Goal: Task Accomplishment & Management: Manage account settings

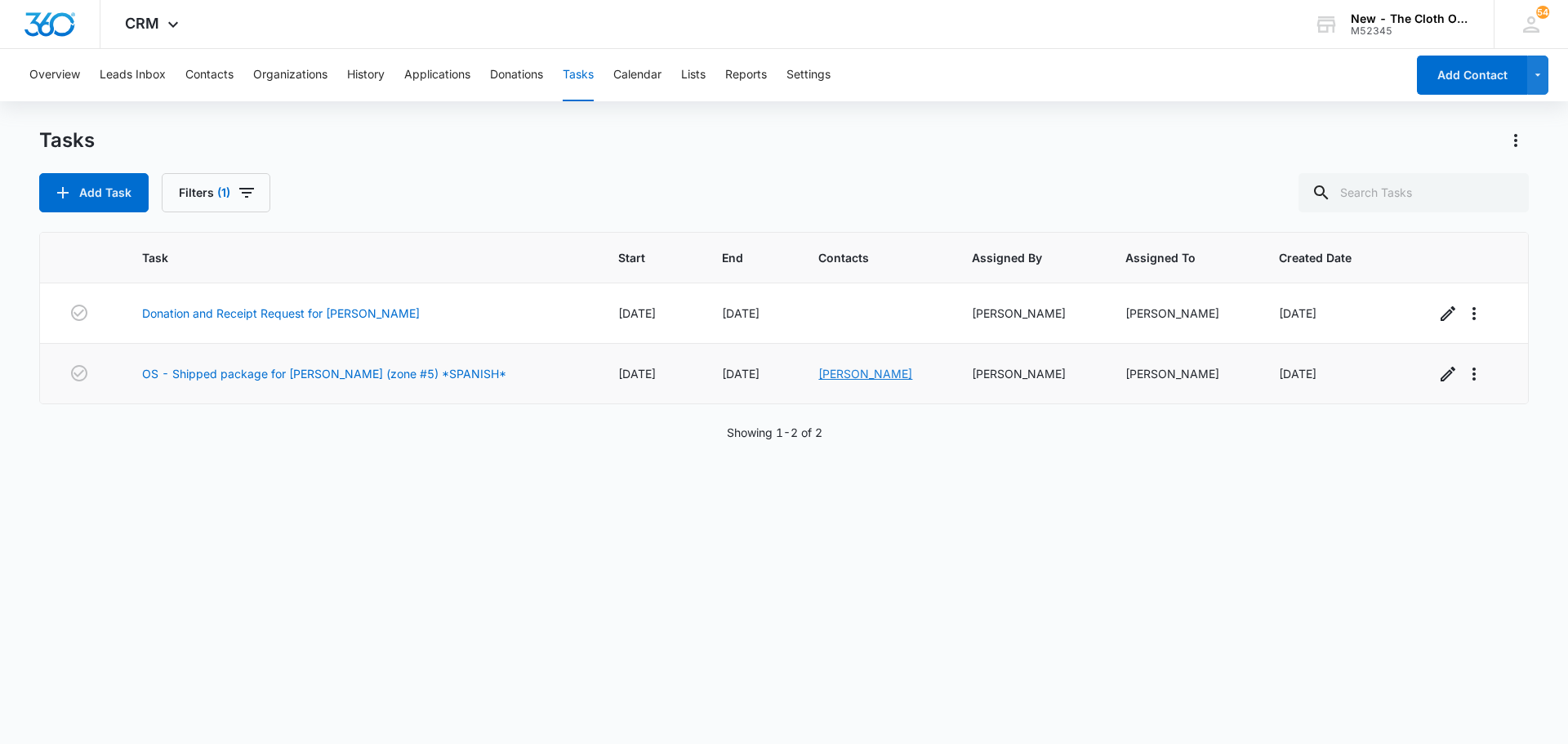
click at [790, 367] on link "[PERSON_NAME]" at bounding box center [865, 373] width 94 height 14
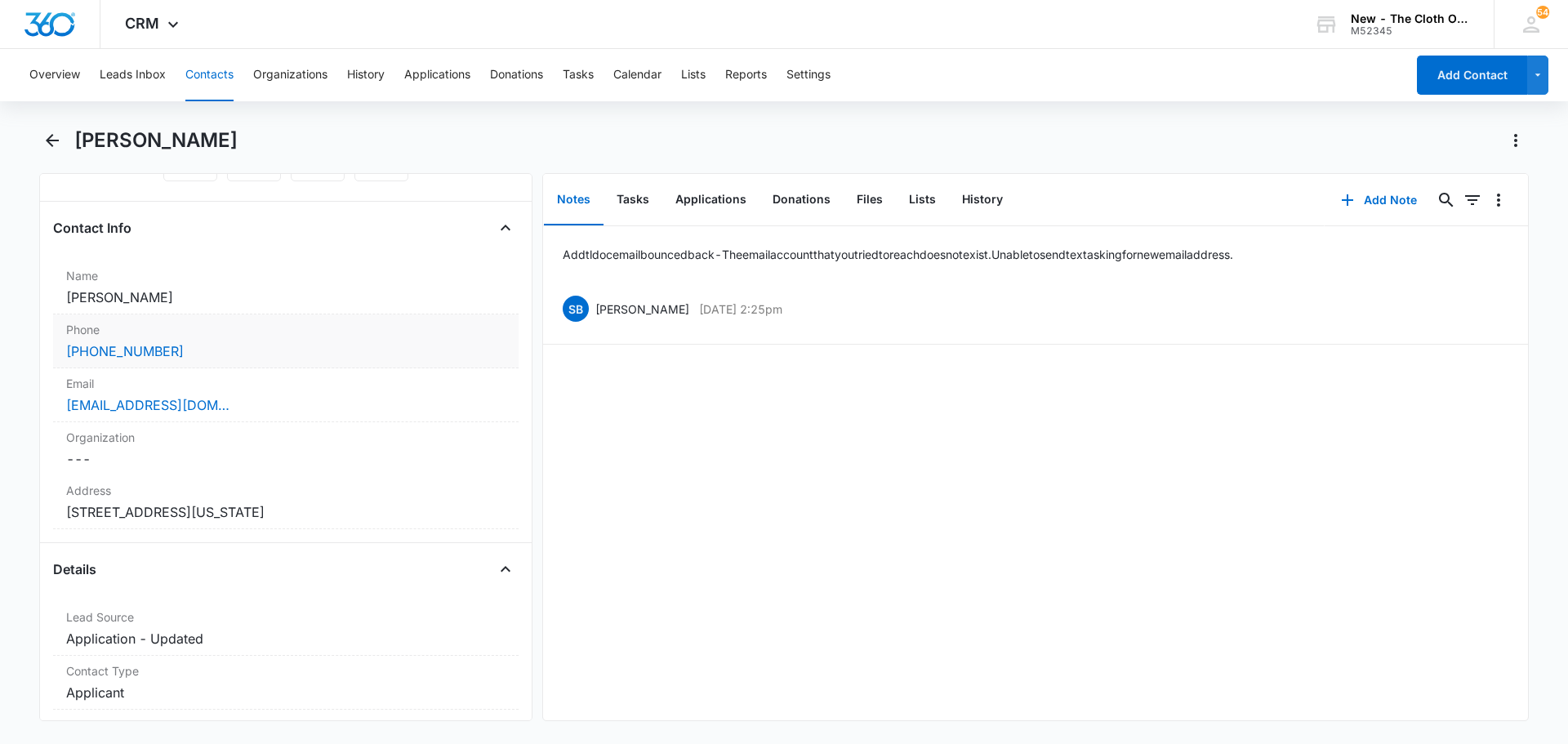
scroll to position [163, 0]
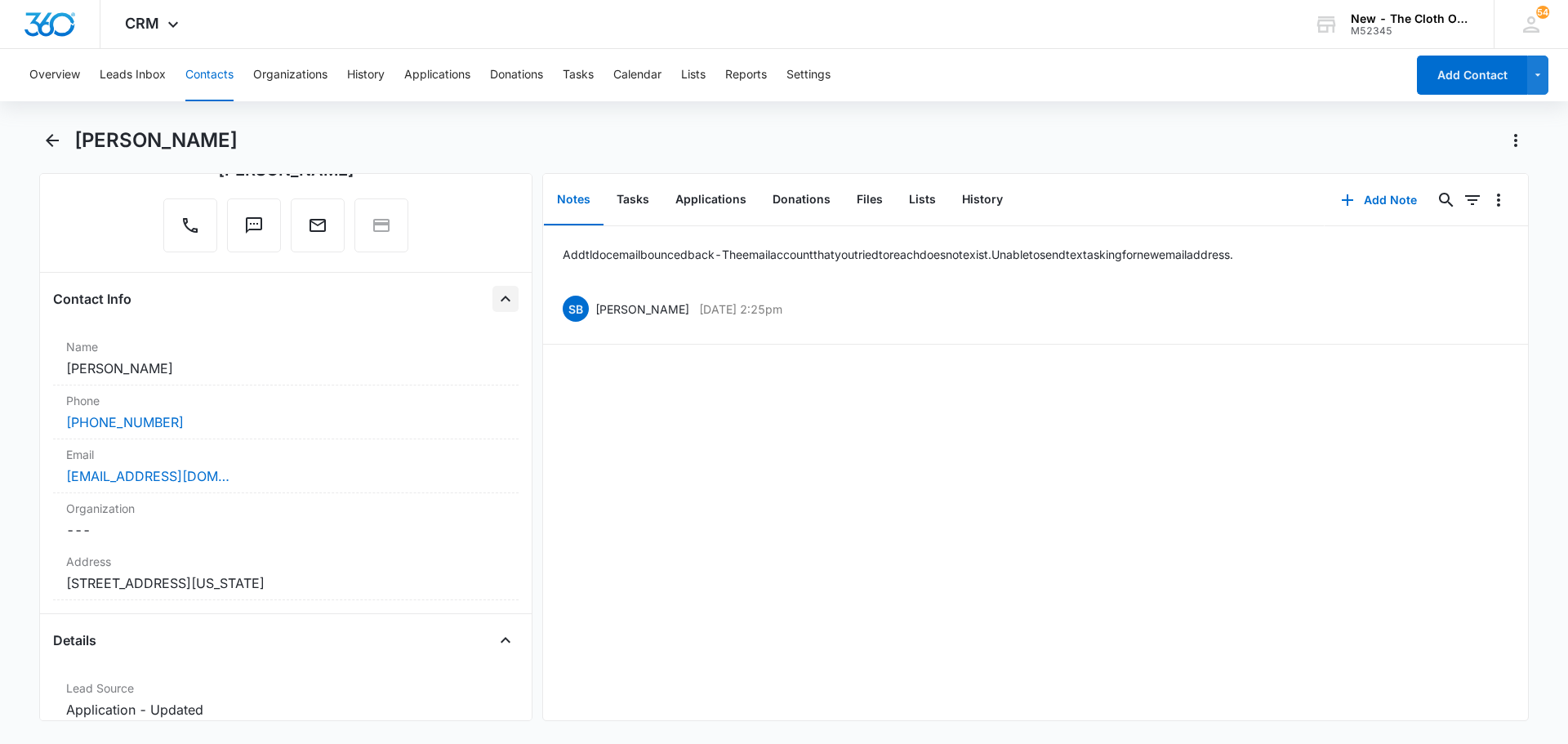
click at [498, 298] on icon "Close" at bounding box center [505, 298] width 20 height 20
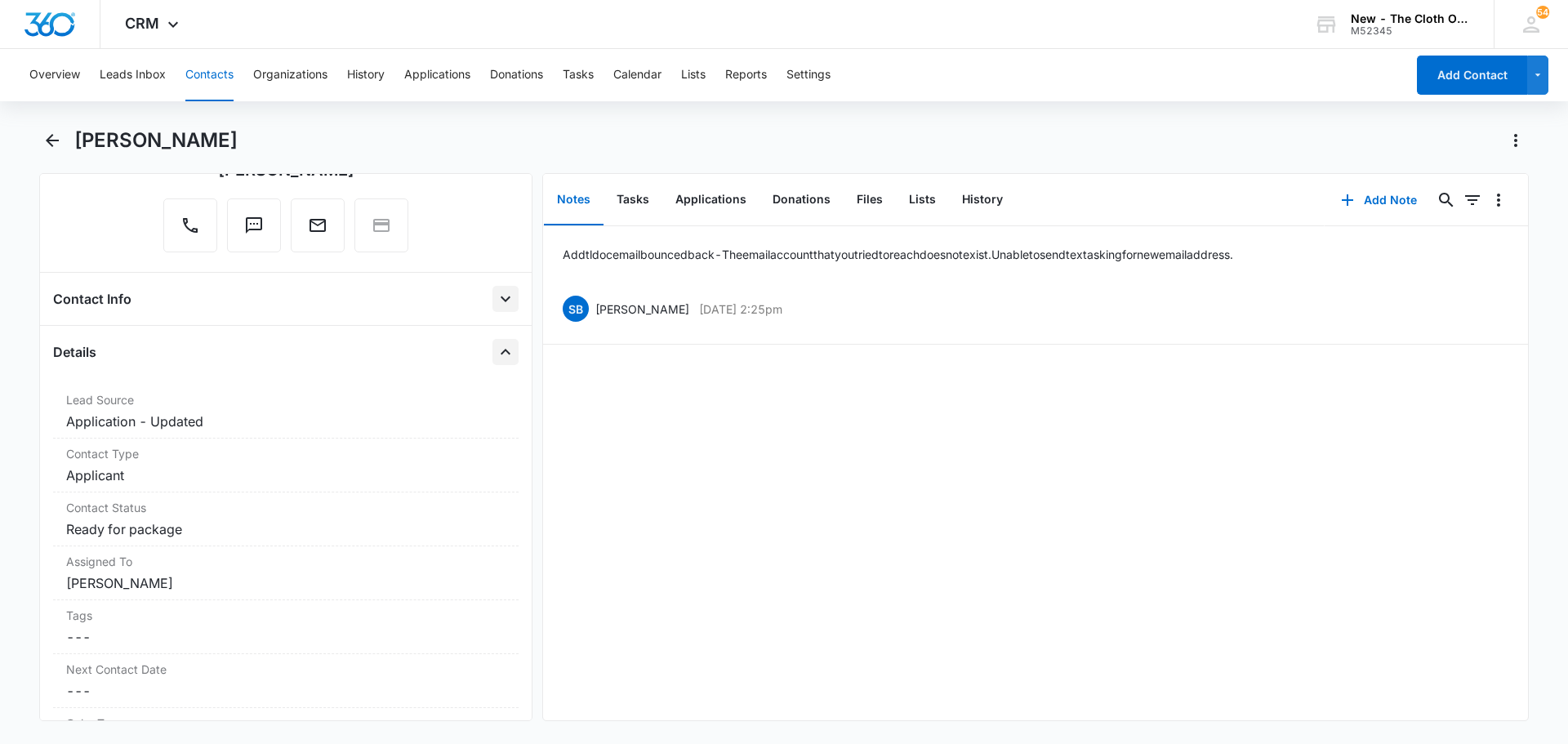
click at [496, 360] on icon "Close" at bounding box center [505, 351] width 20 height 20
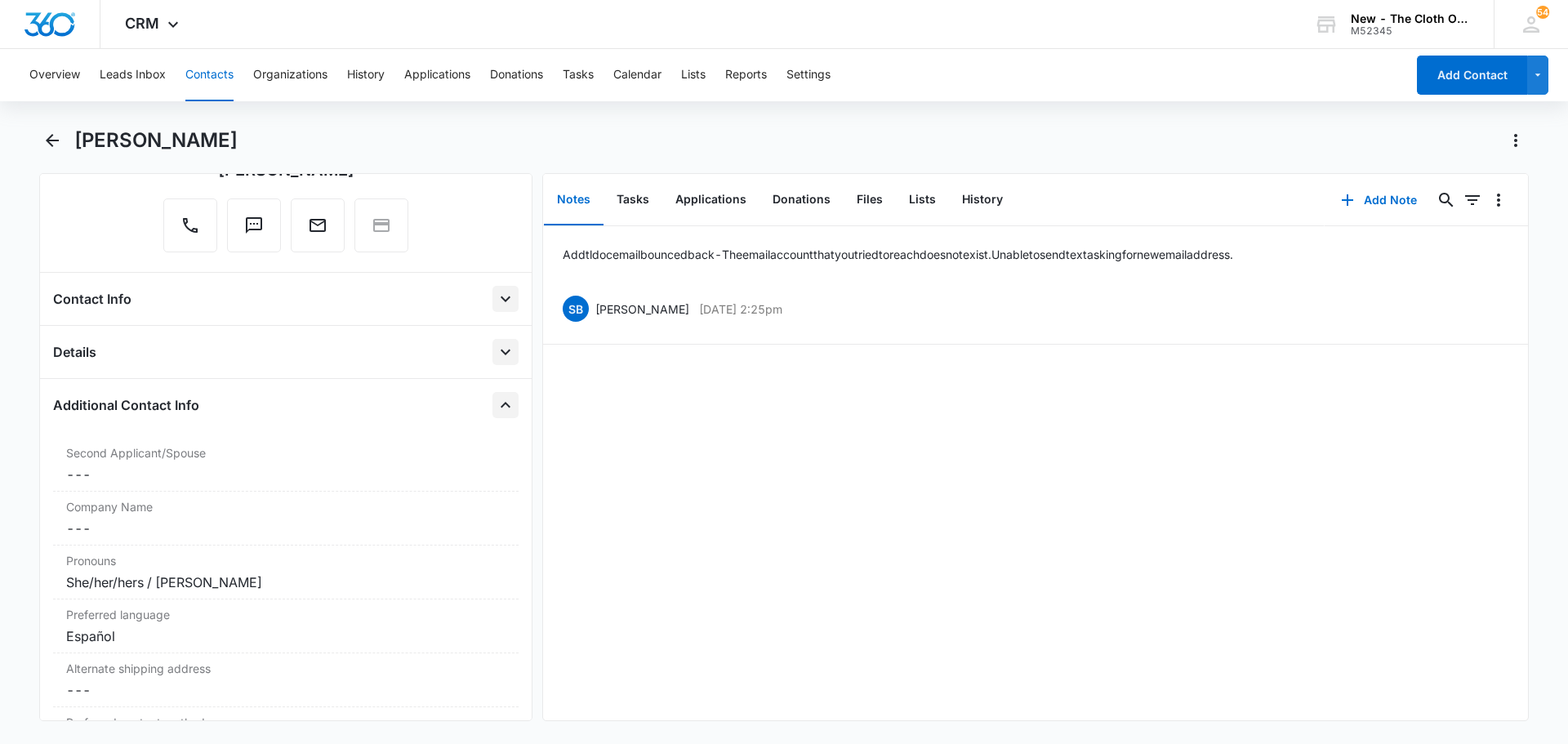
click at [501, 411] on icon "Close" at bounding box center [505, 405] width 20 height 20
click at [496, 452] on icon "Close" at bounding box center [505, 458] width 20 height 20
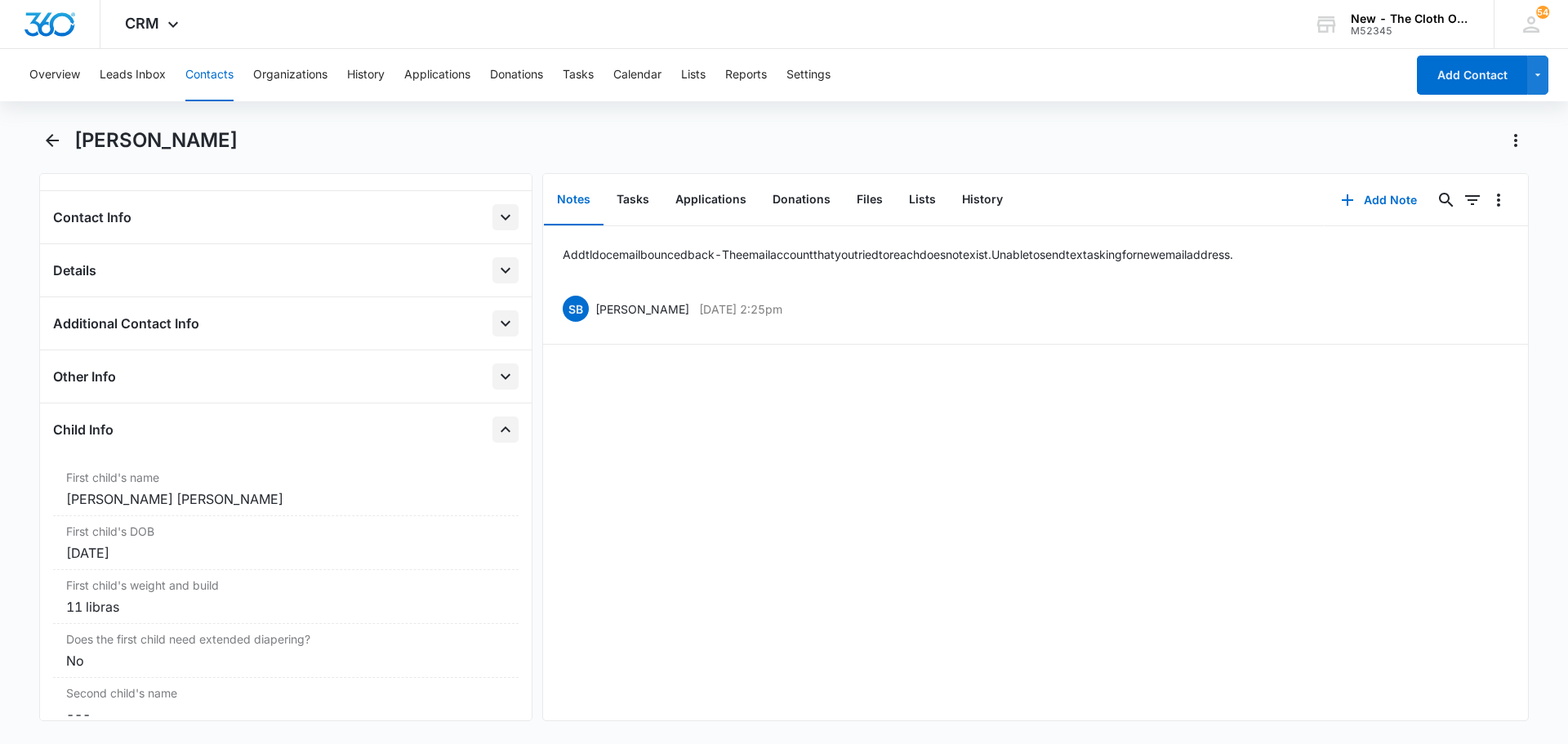
click at [496, 432] on icon "Close" at bounding box center [505, 429] width 20 height 20
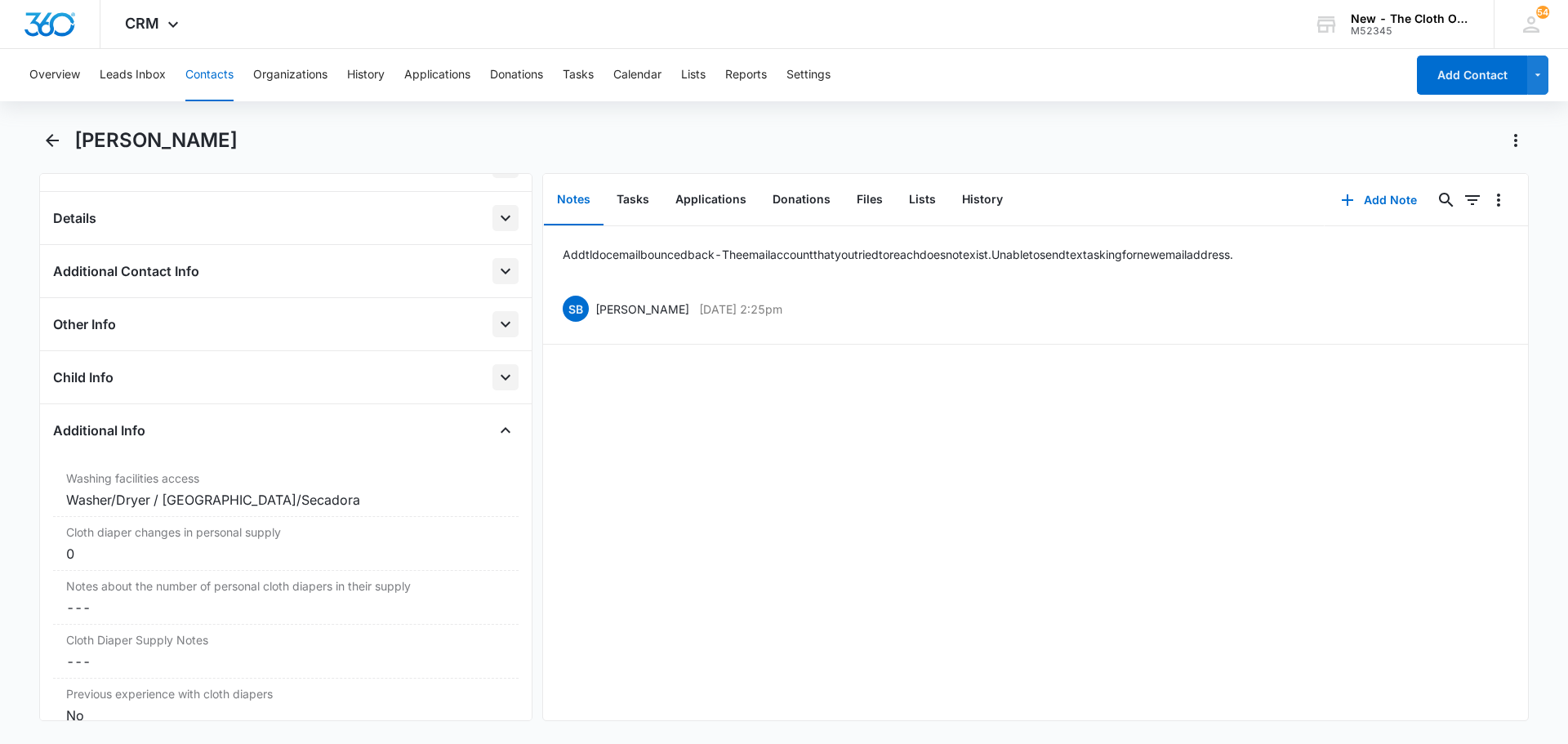
scroll to position [327, 0]
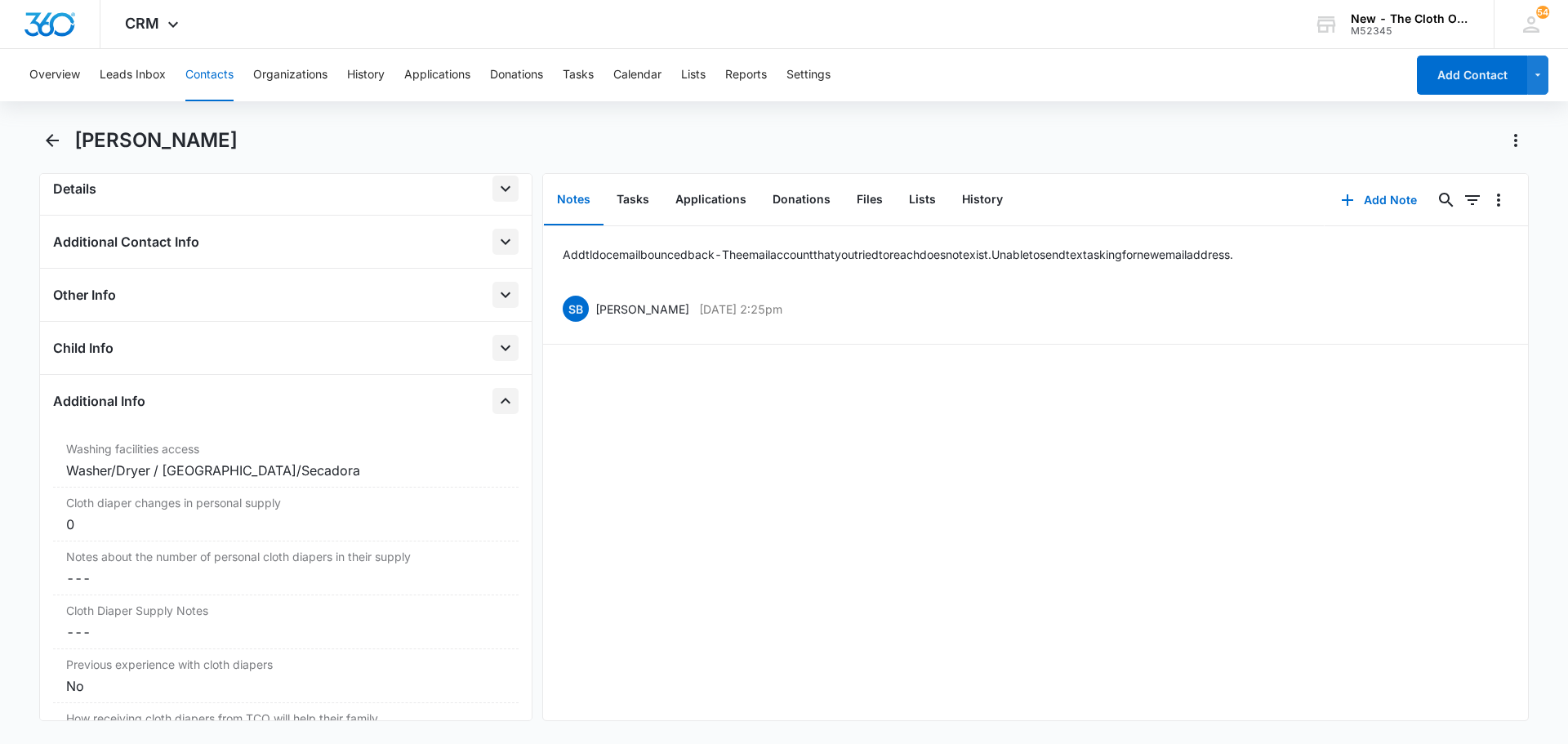
click at [496, 400] on icon "Close" at bounding box center [505, 400] width 20 height 20
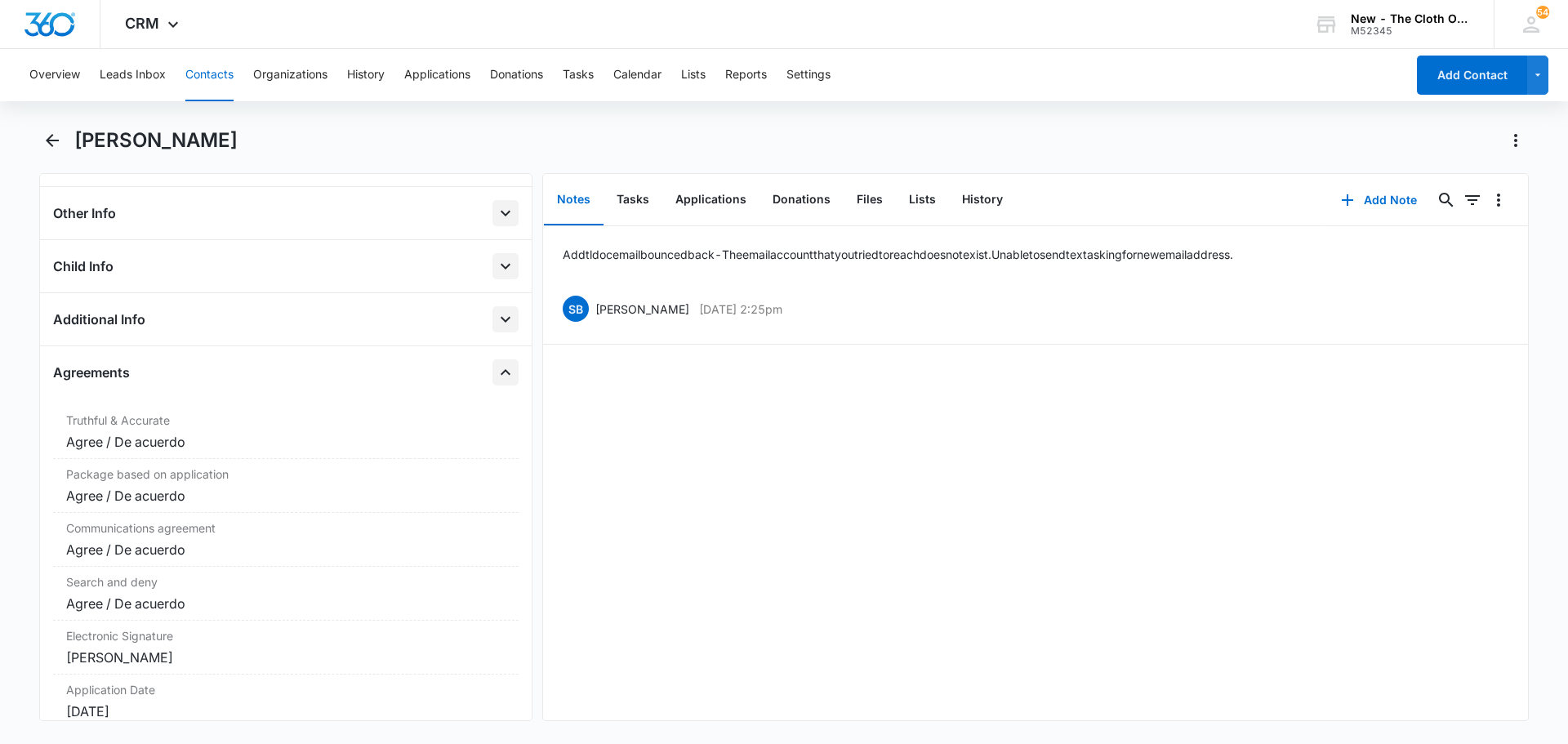
click at [498, 375] on icon "Close" at bounding box center [505, 372] width 20 height 20
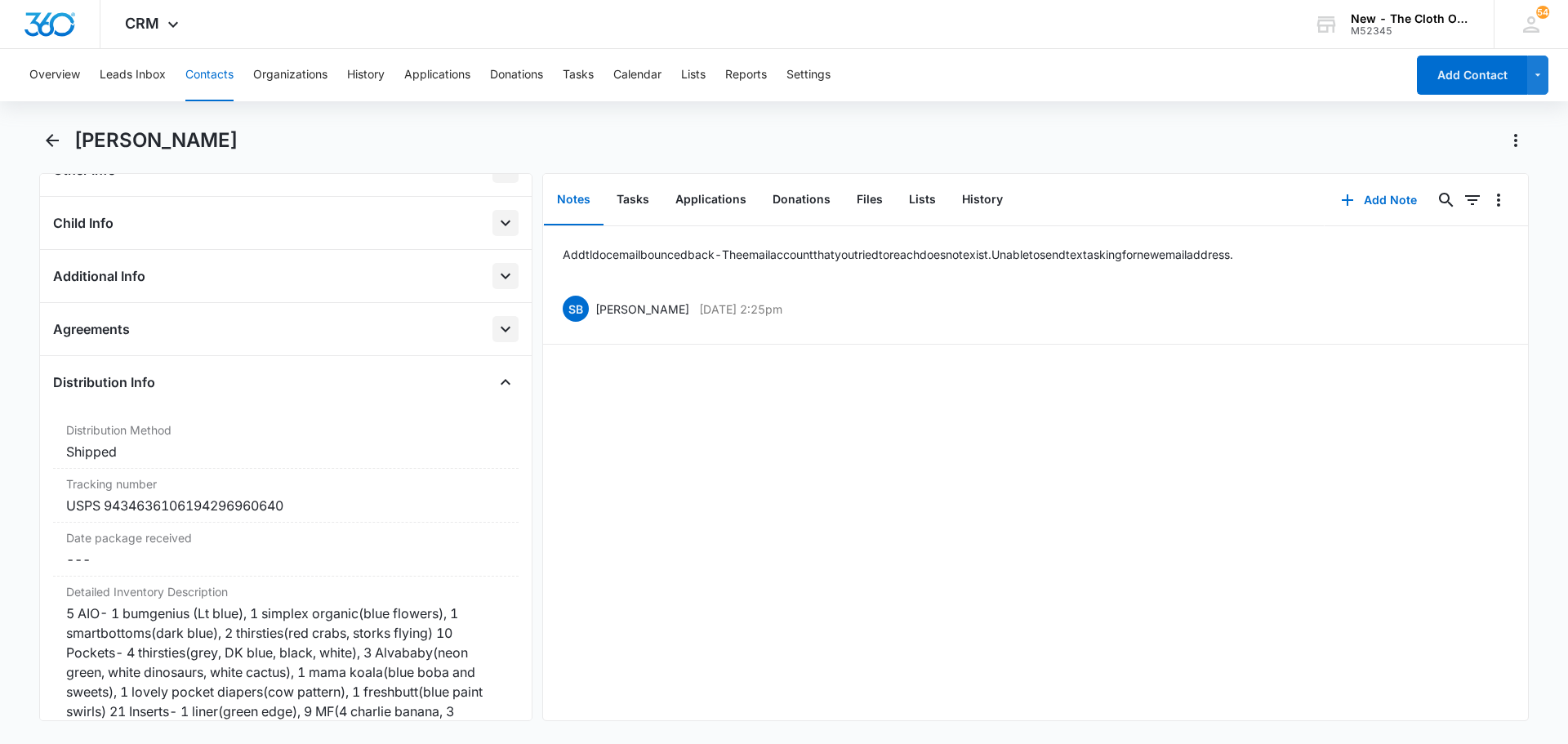
scroll to position [490, 0]
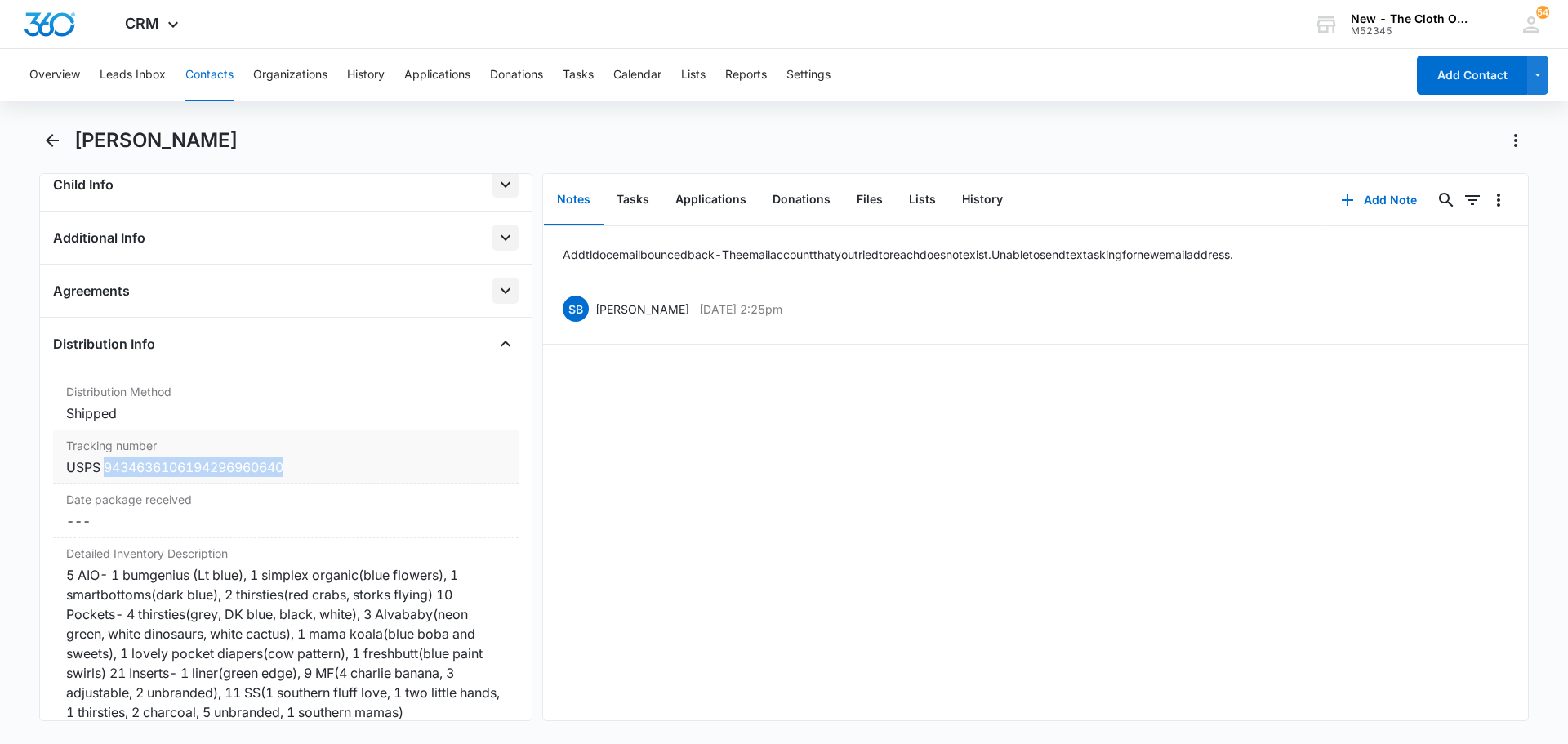
drag, startPoint x: 304, startPoint y: 461, endPoint x: 107, endPoint y: 456, distance: 197.1
click at [107, 456] on div "Tracking number Cancel Save Changes USPS 9434636106194296960640" at bounding box center [285, 457] width 465 height 54
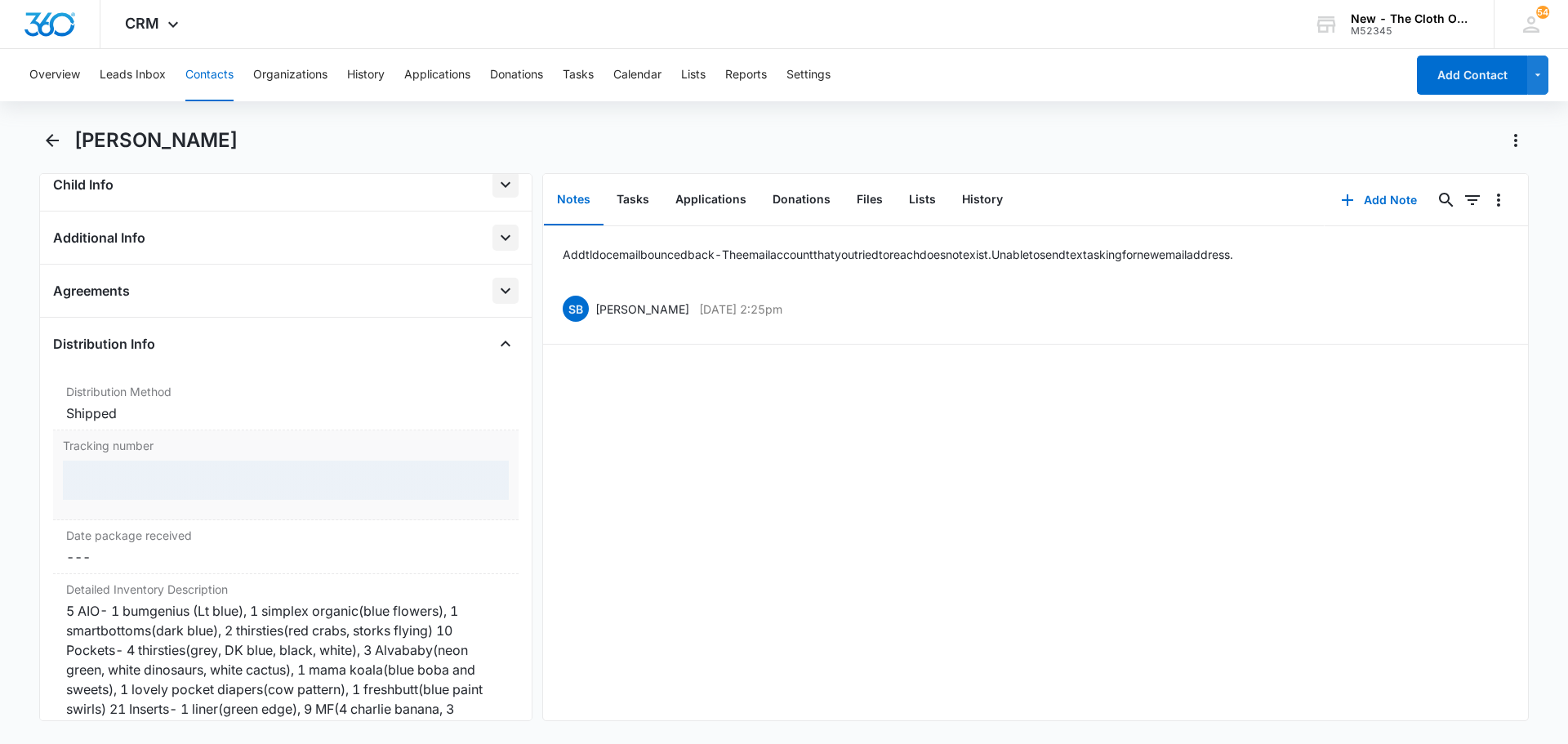
copy div "9434636106194296960640"
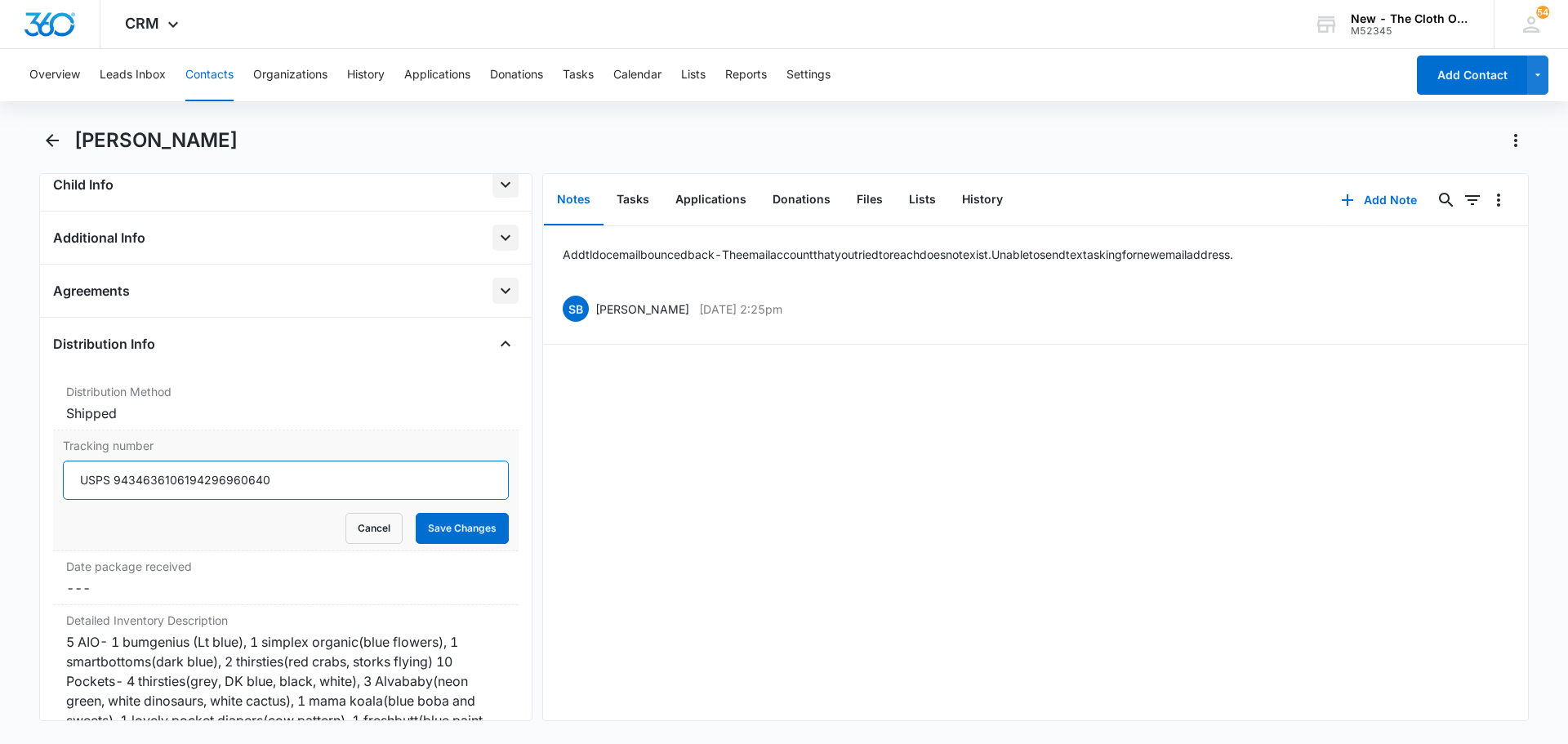
drag, startPoint x: 283, startPoint y: 476, endPoint x: 117, endPoint y: 496, distance: 167.2
click at [117, 496] on input "USPS 9434636106194296960640" at bounding box center [286, 480] width 446 height 39
click at [362, 521] on button "Cancel" at bounding box center [374, 528] width 58 height 31
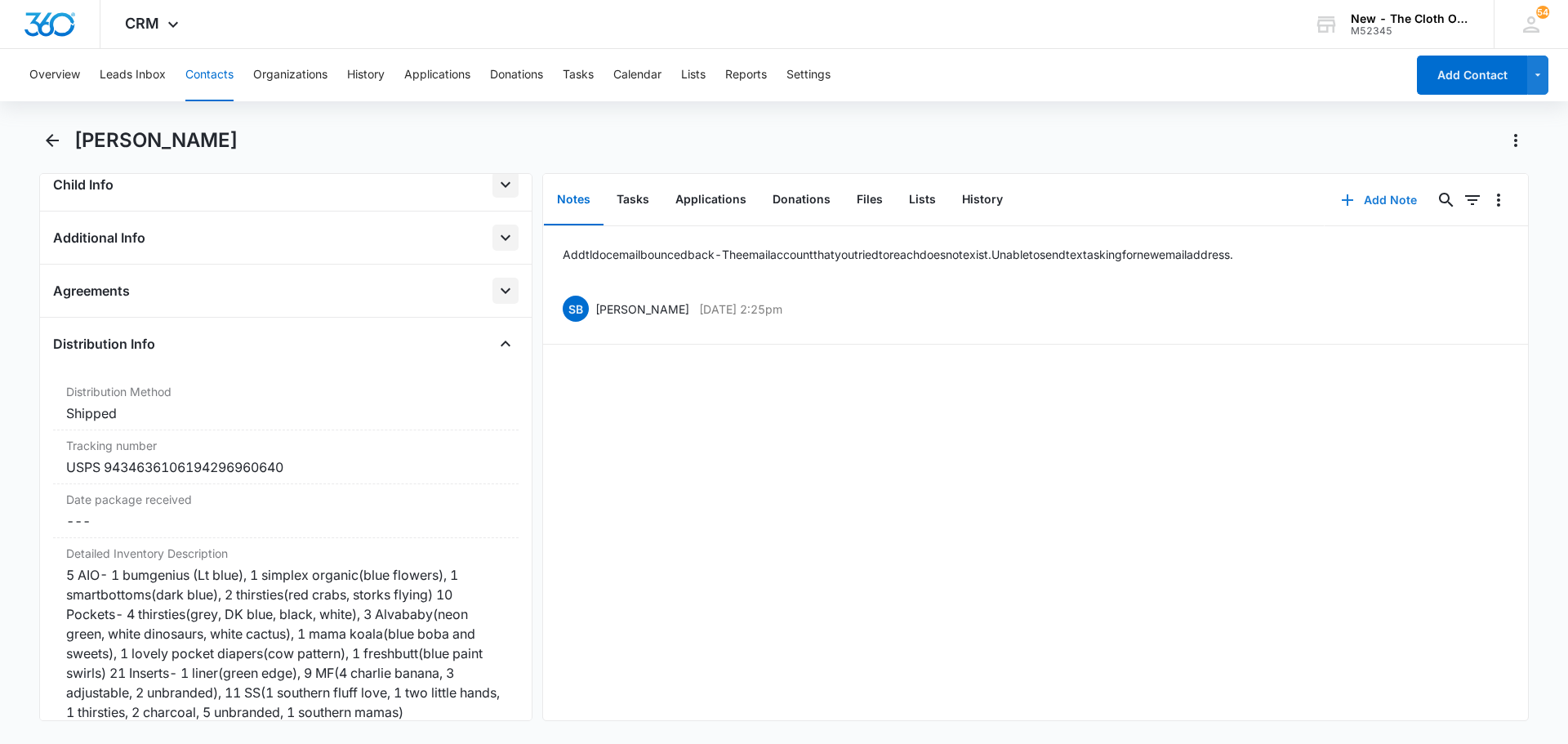
click at [790, 209] on icon "button" at bounding box center [1347, 200] width 20 height 20
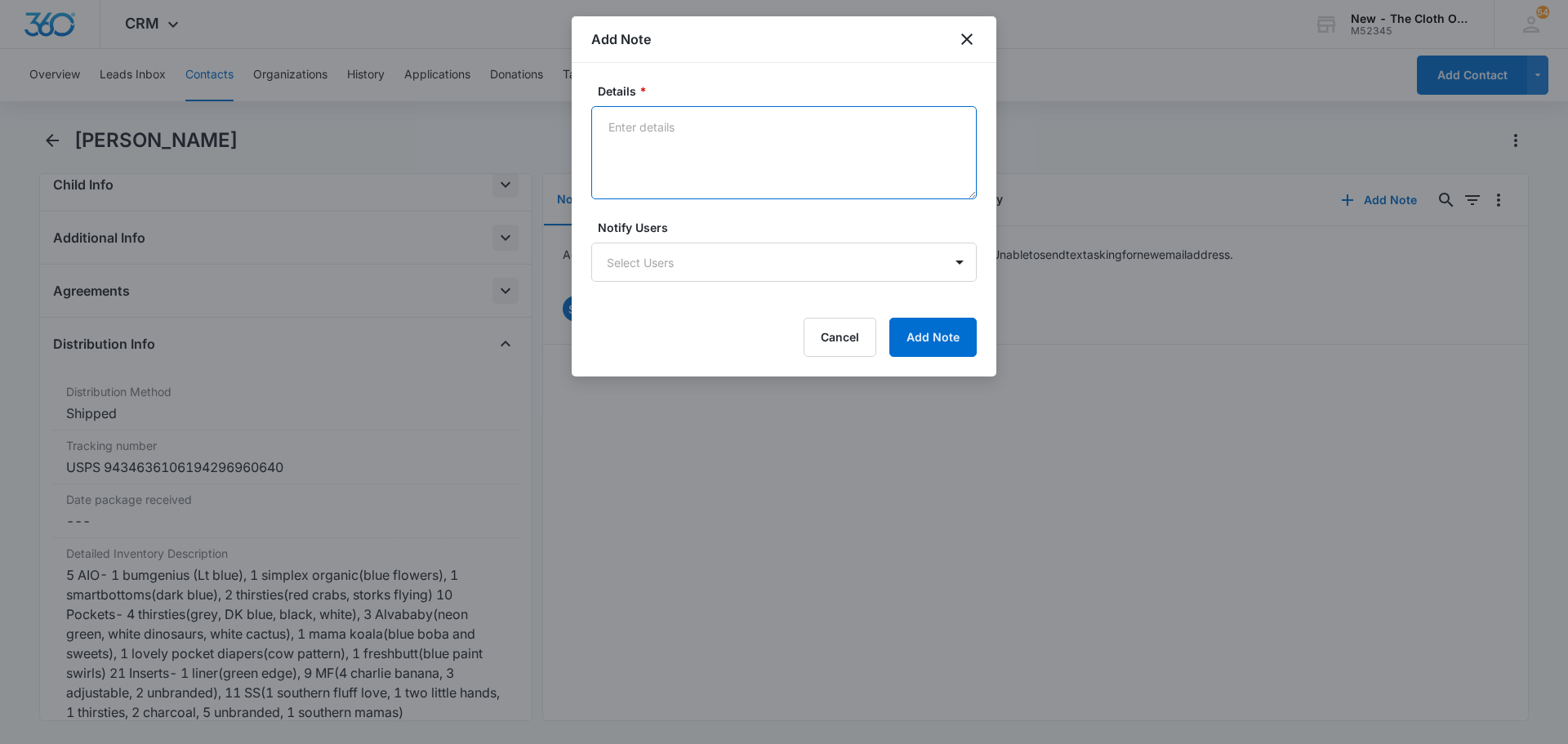
click at [686, 132] on textarea "Details *" at bounding box center [784, 152] width 385 height 93
paste textarea "Delivered, In/At Mailbox [GEOGRAPHIC_DATA] [DATE] 1:49 pm"
click at [632, 133] on textarea "Delivered, In/At Mailbox [GEOGRAPHIC_DATA] [DATE] 1:49 pm" at bounding box center [784, 152] width 385 height 93
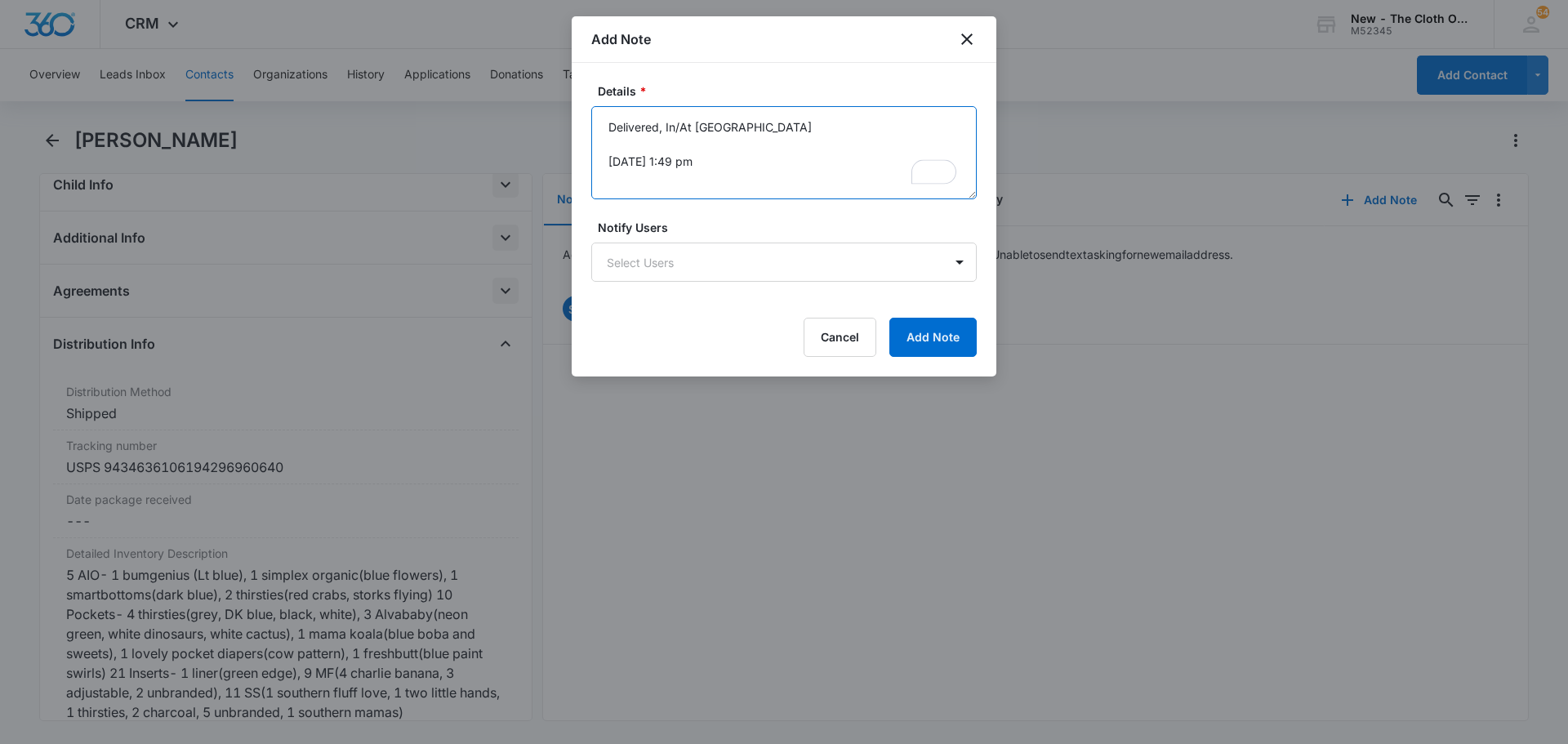
click at [652, 166] on textarea "Delivered, In/At [GEOGRAPHIC_DATA] [DATE] 1:49 pm" at bounding box center [784, 152] width 385 height 93
type textarea "Delivered, In/At [GEOGRAPHIC_DATA] [DATE] 1:49 pm"
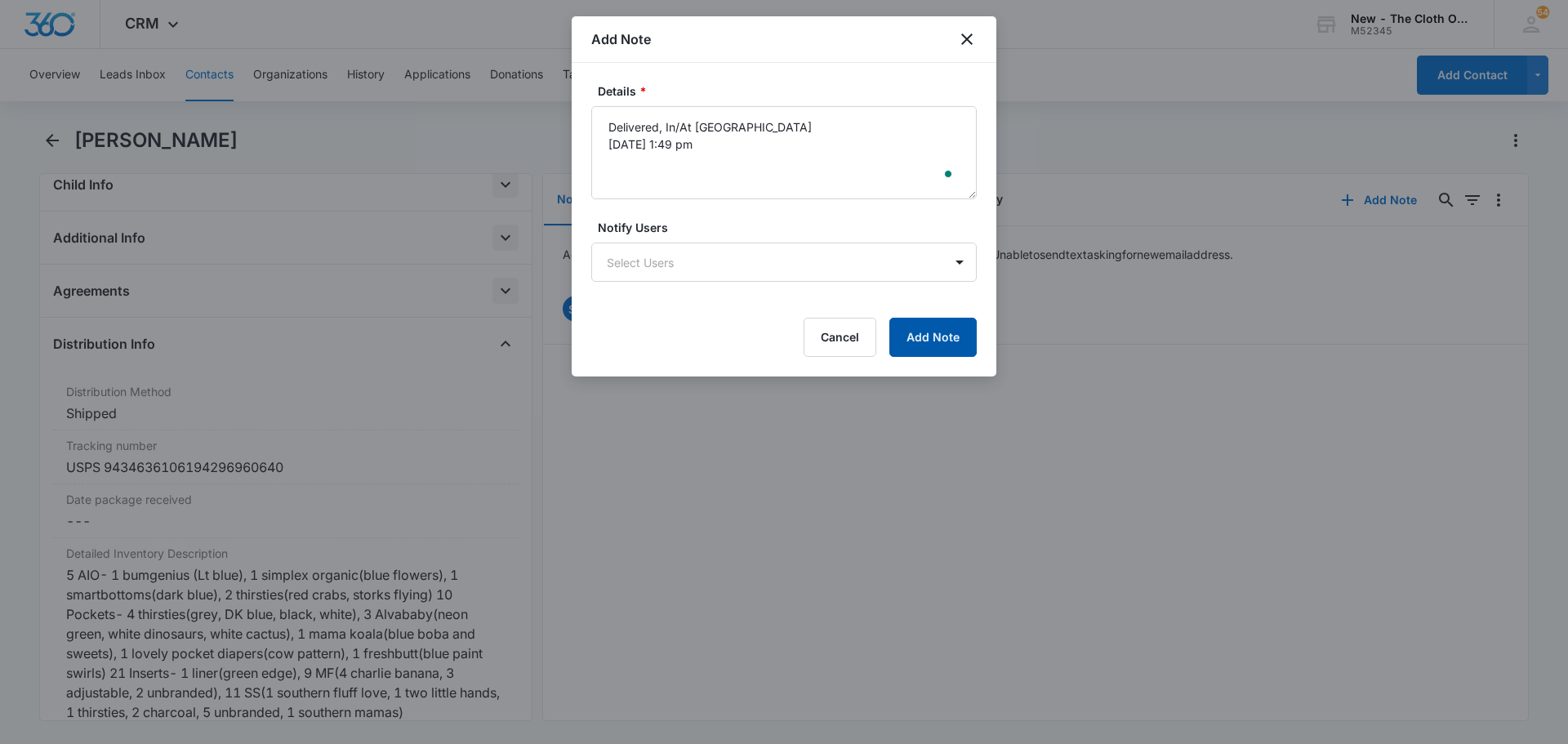
click at [790, 331] on button "Add Note" at bounding box center [934, 337] width 87 height 39
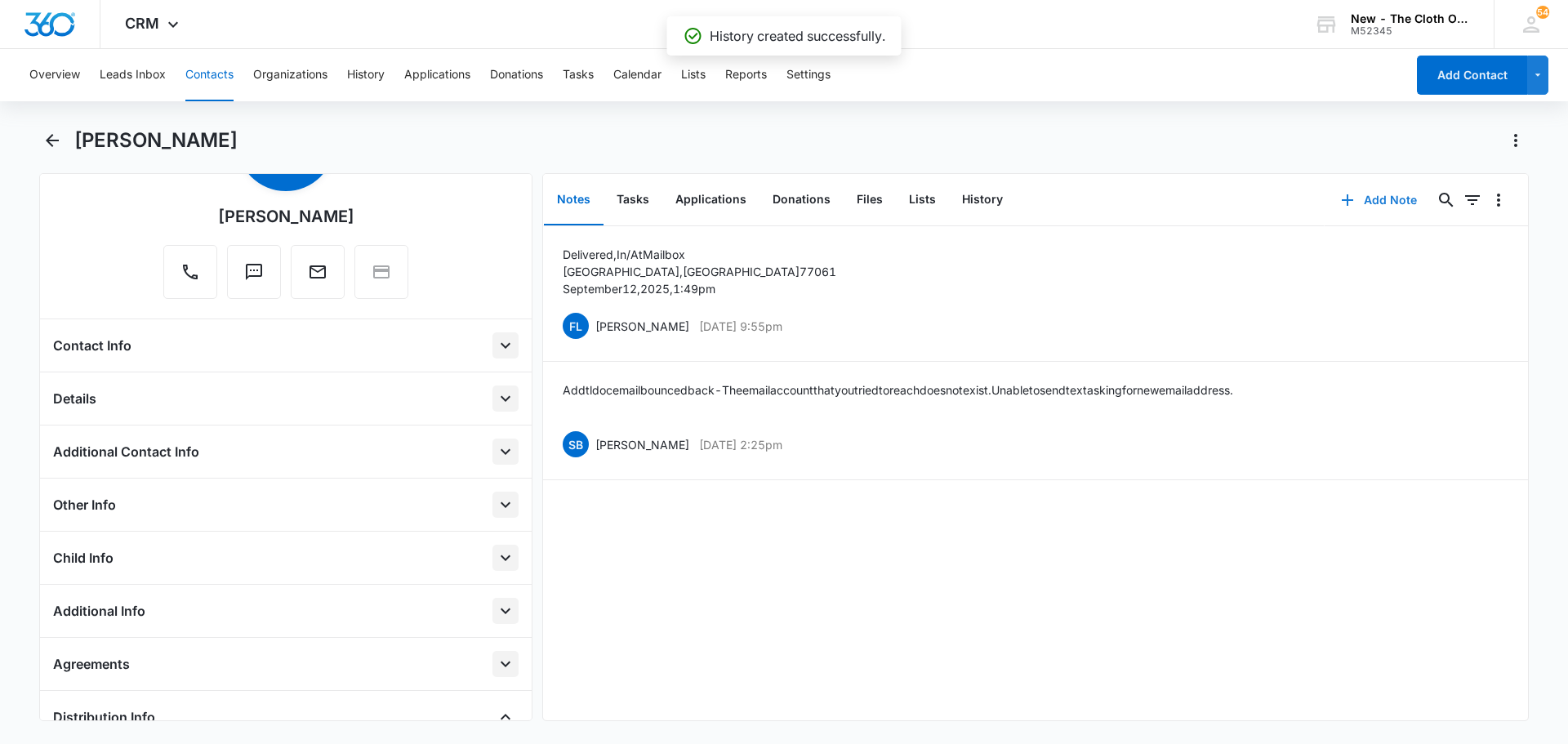
scroll to position [82, 0]
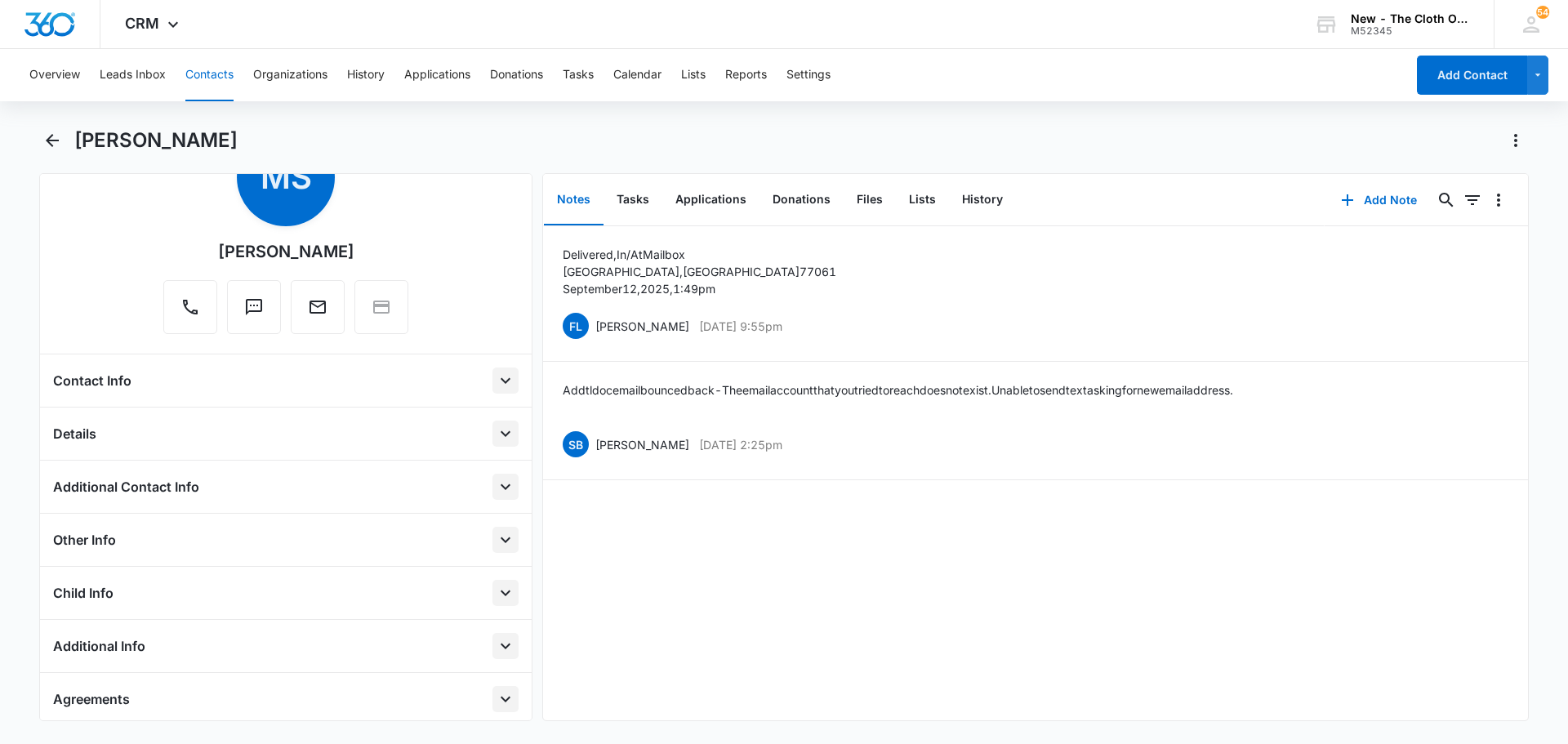
click at [501, 593] on icon "Open" at bounding box center [505, 594] width 10 height 6
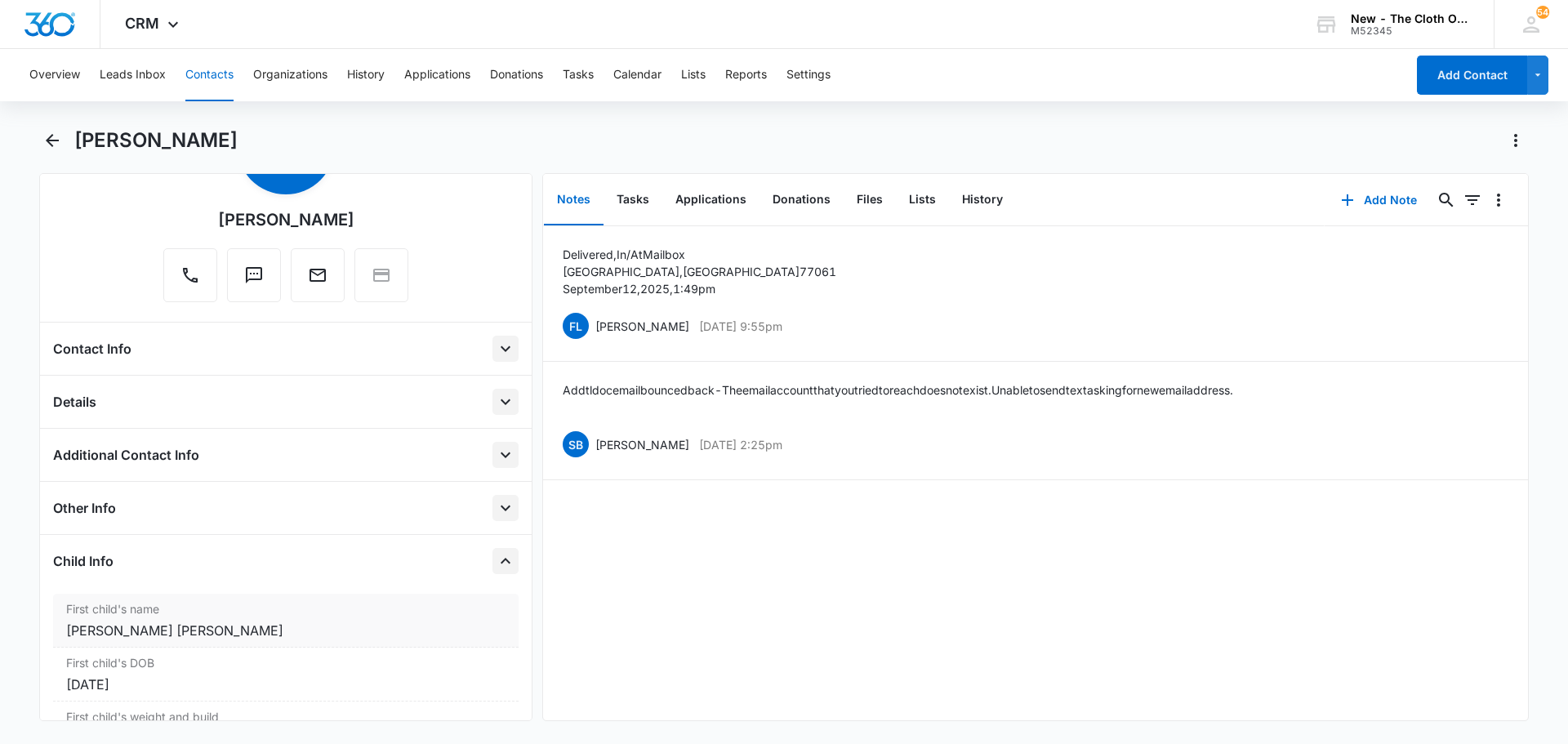
scroll to position [163, 0]
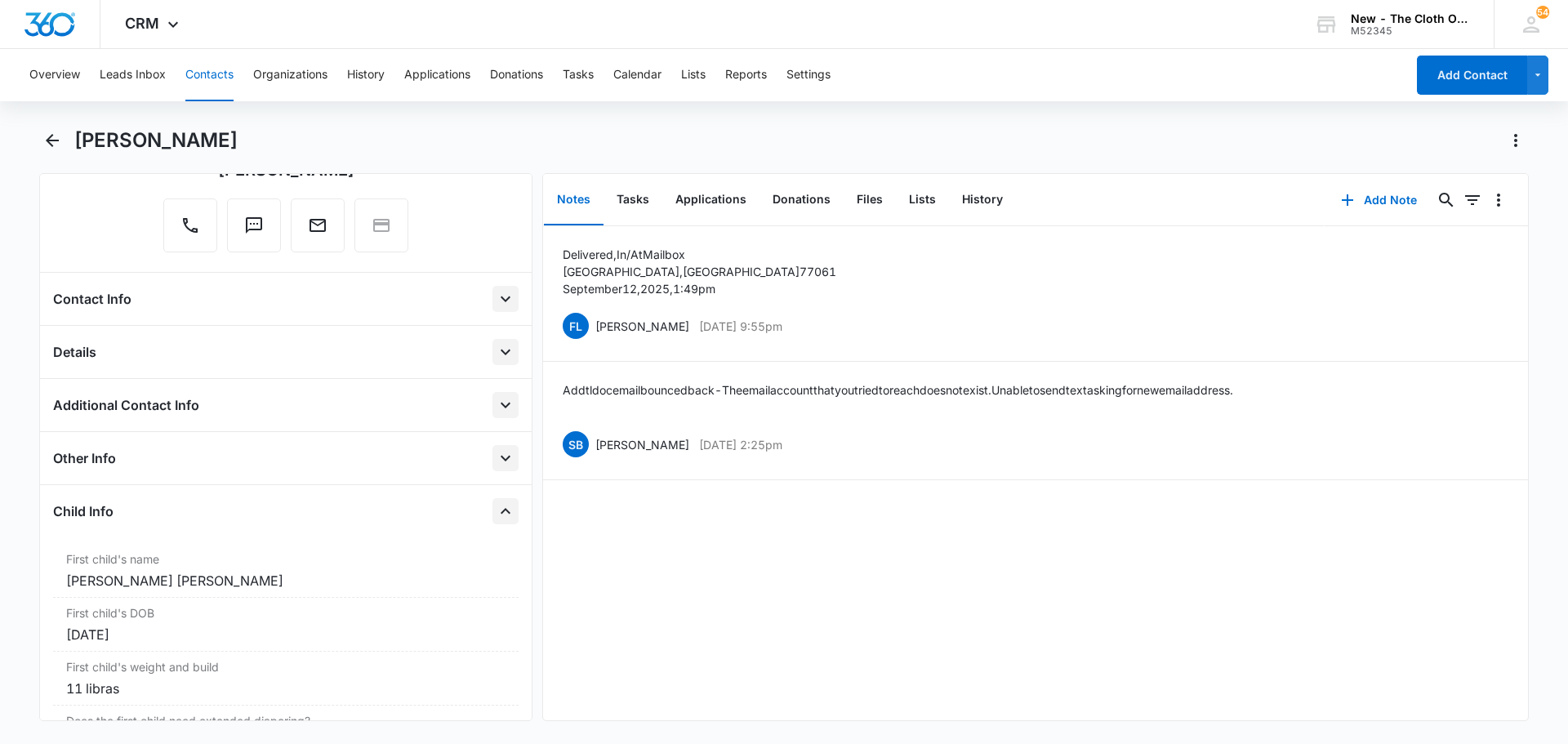
click at [496, 511] on icon "Close" at bounding box center [505, 511] width 20 height 20
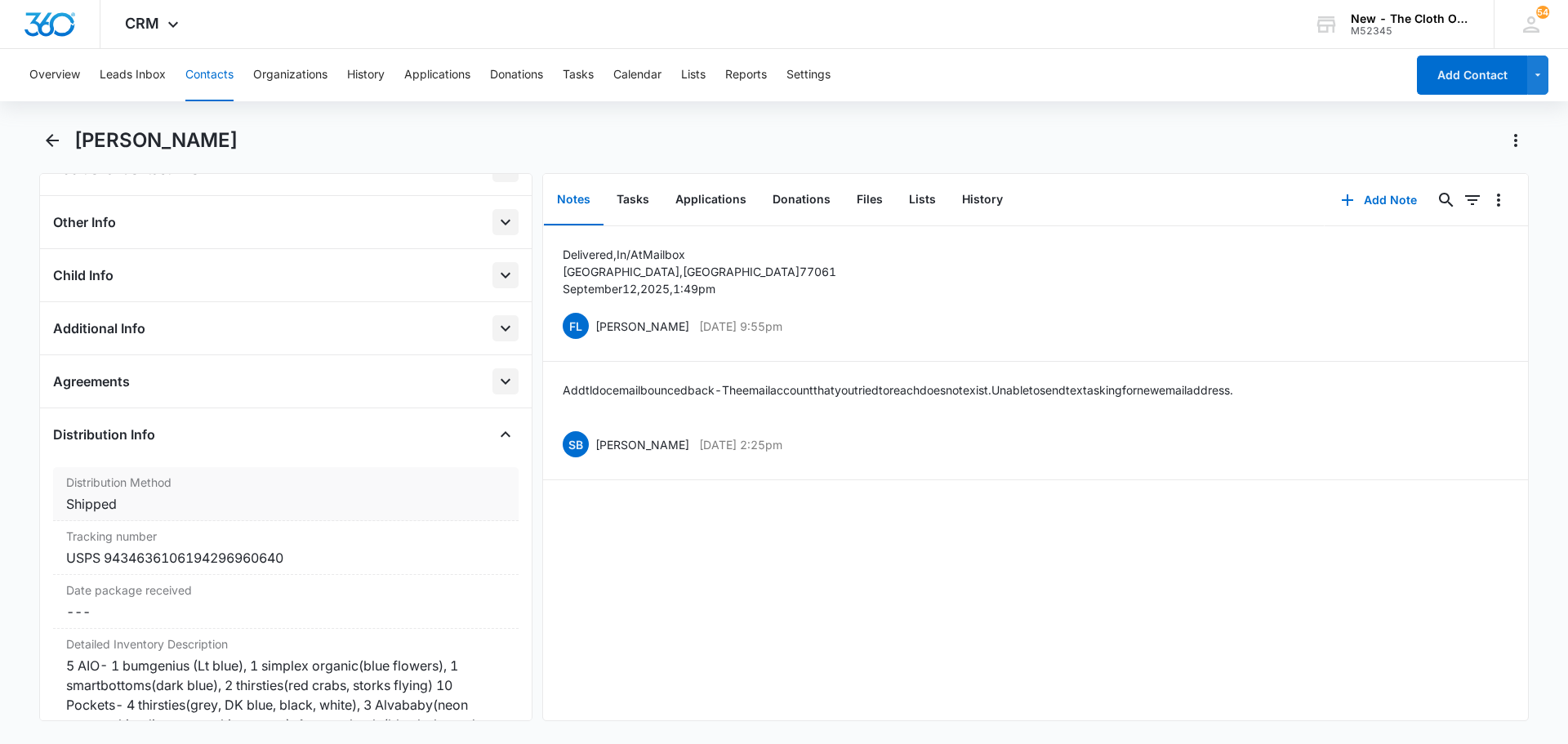
scroll to position [490, 0]
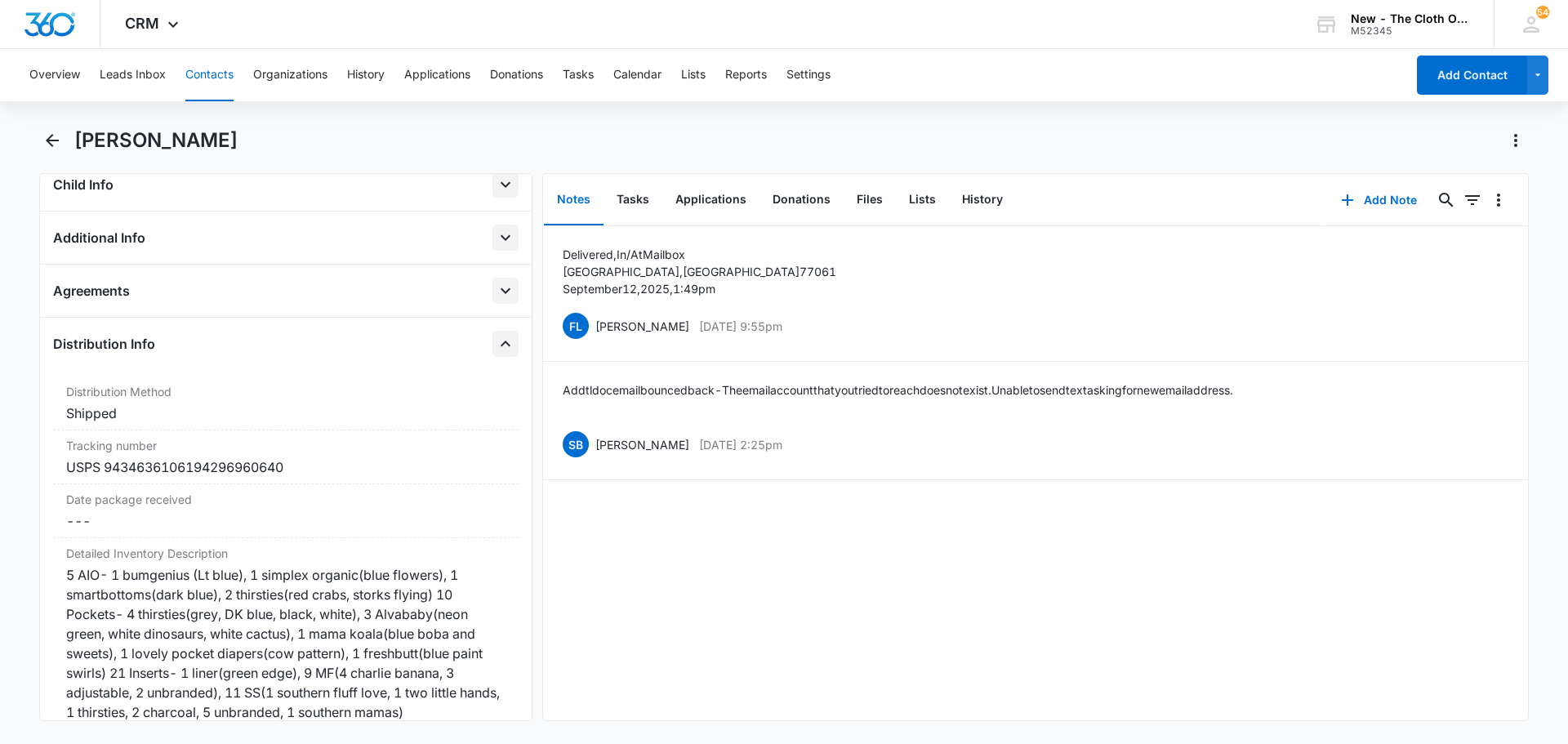
click at [498, 337] on icon "Close" at bounding box center [505, 344] width 20 height 20
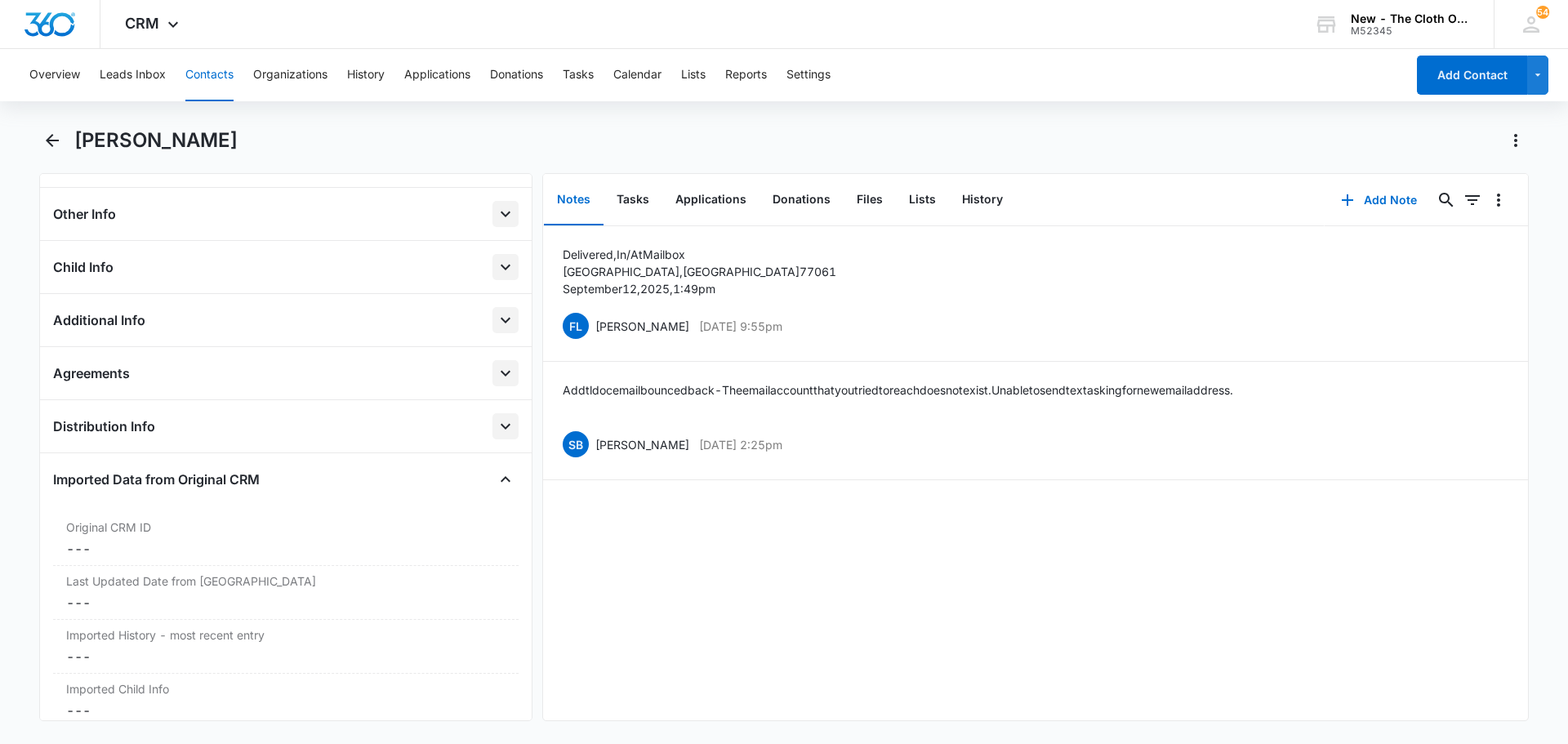
scroll to position [82, 0]
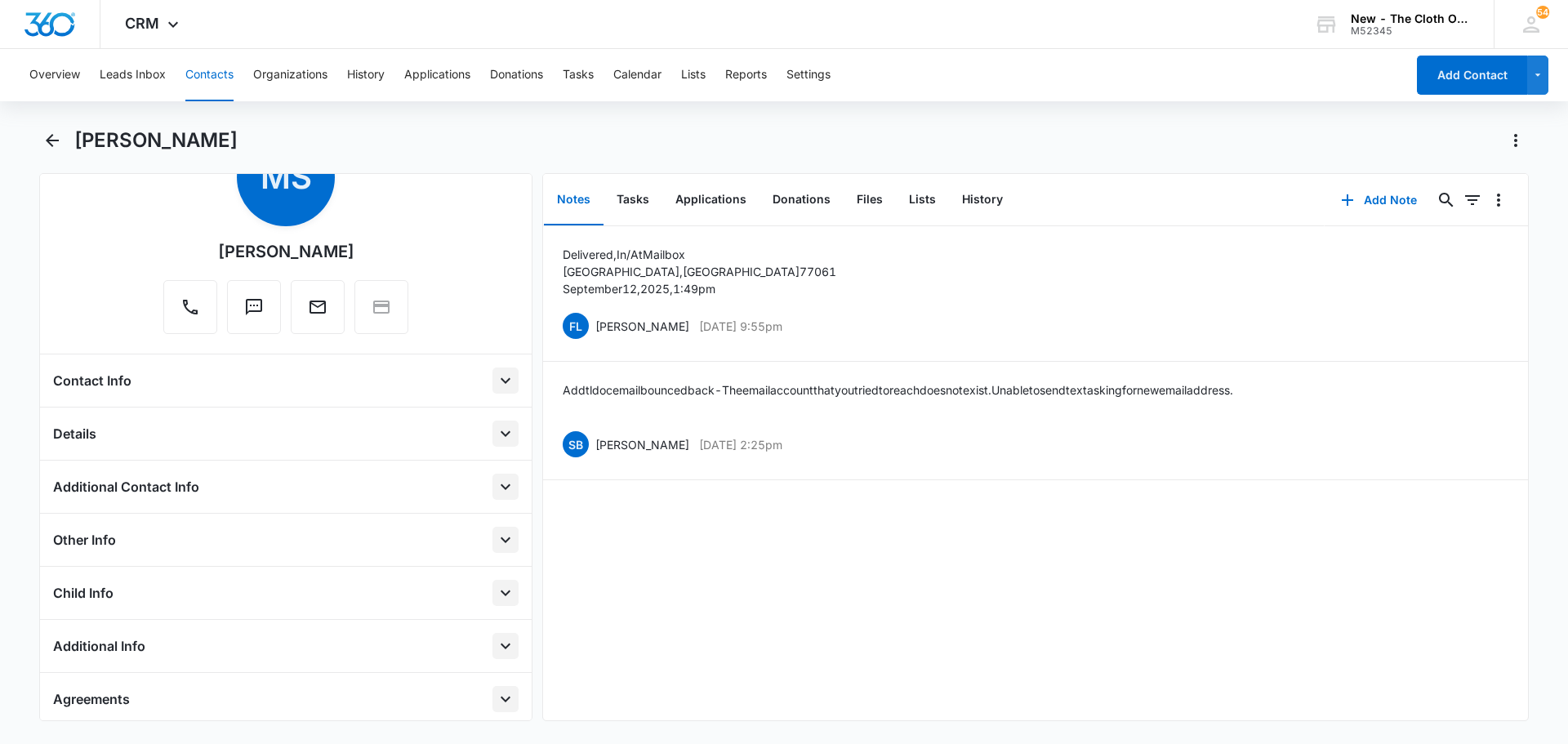
click at [496, 375] on icon "Open" at bounding box center [505, 380] width 20 height 20
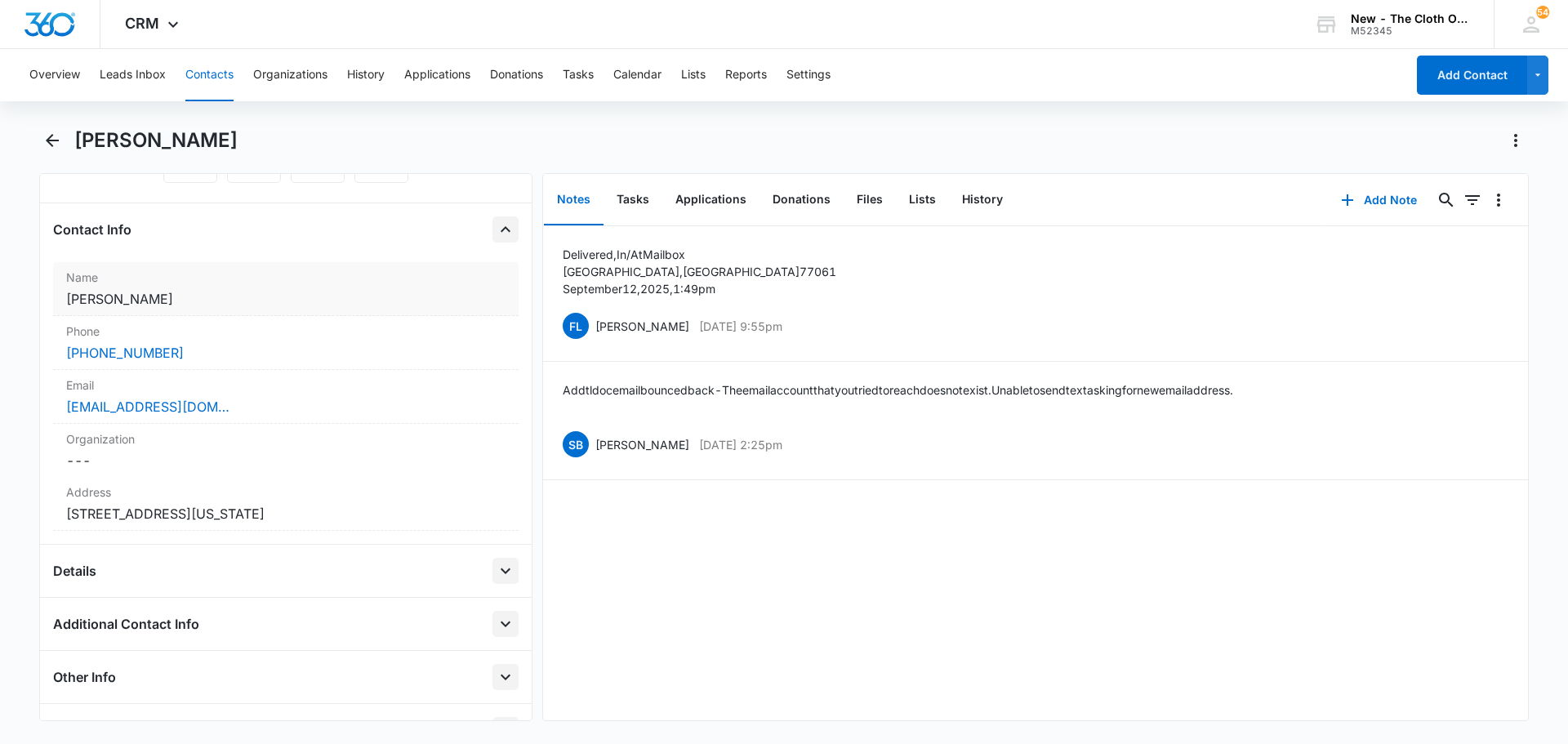
scroll to position [245, 0]
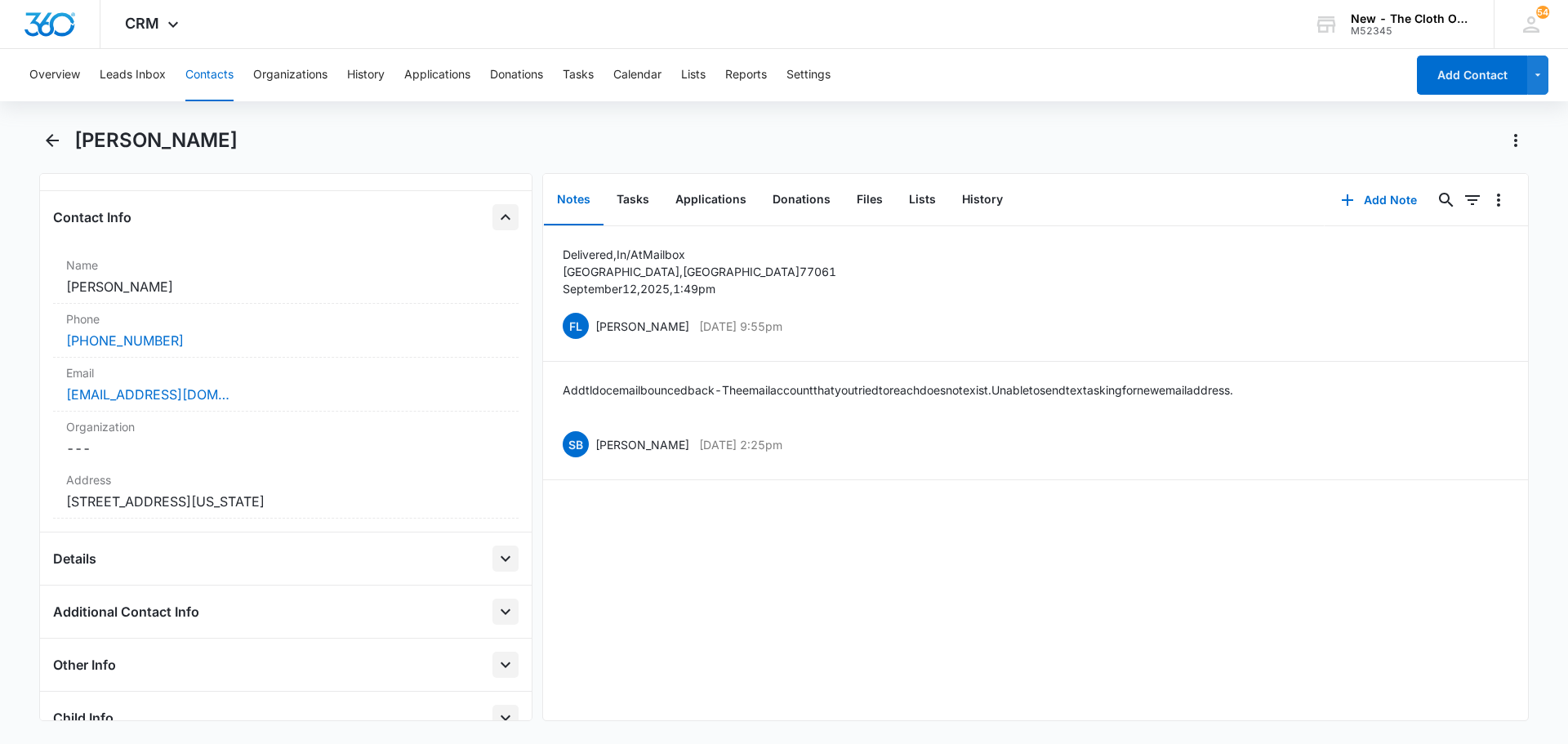
click at [496, 217] on icon "Close" at bounding box center [505, 216] width 20 height 20
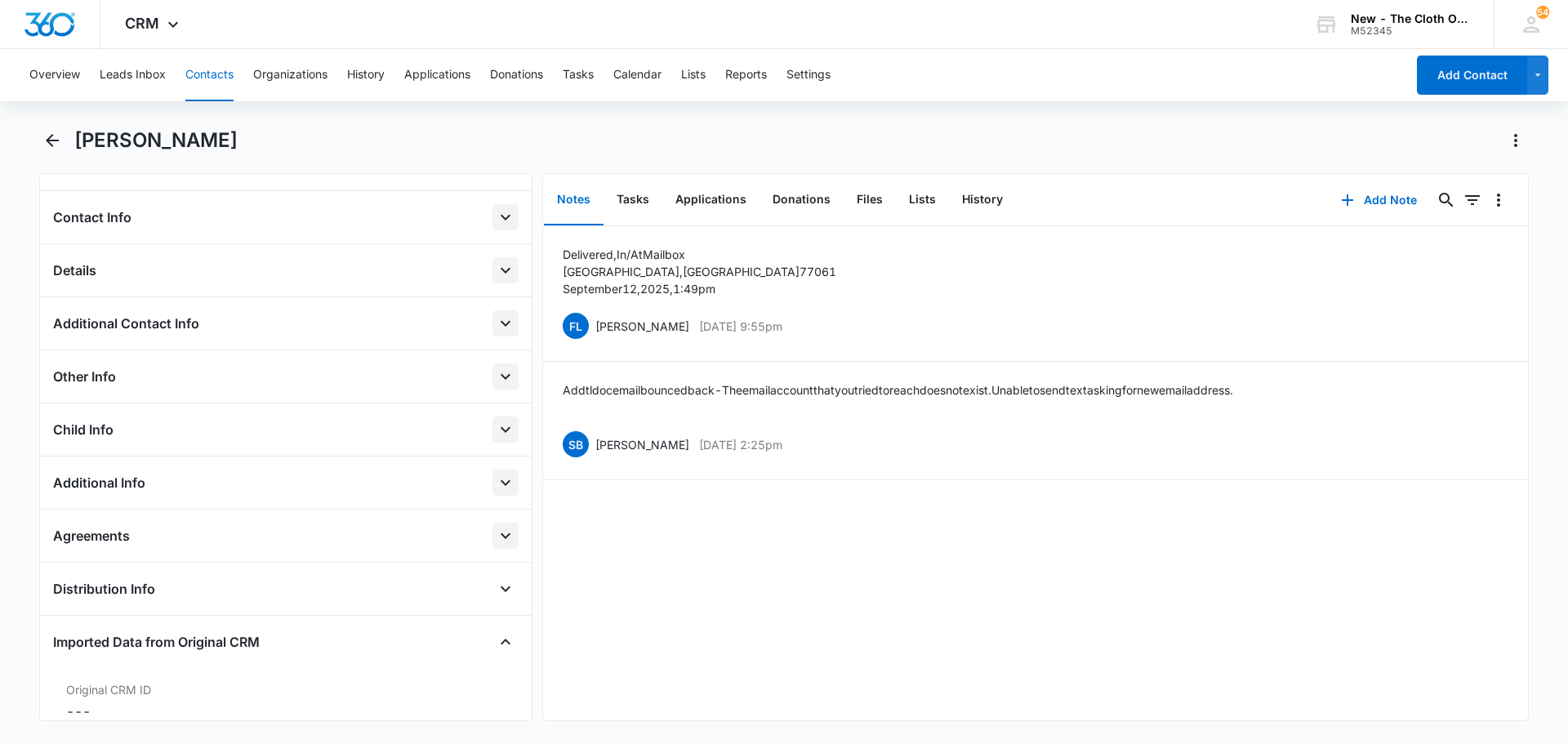
click at [501, 268] on icon "Open" at bounding box center [505, 270] width 10 height 6
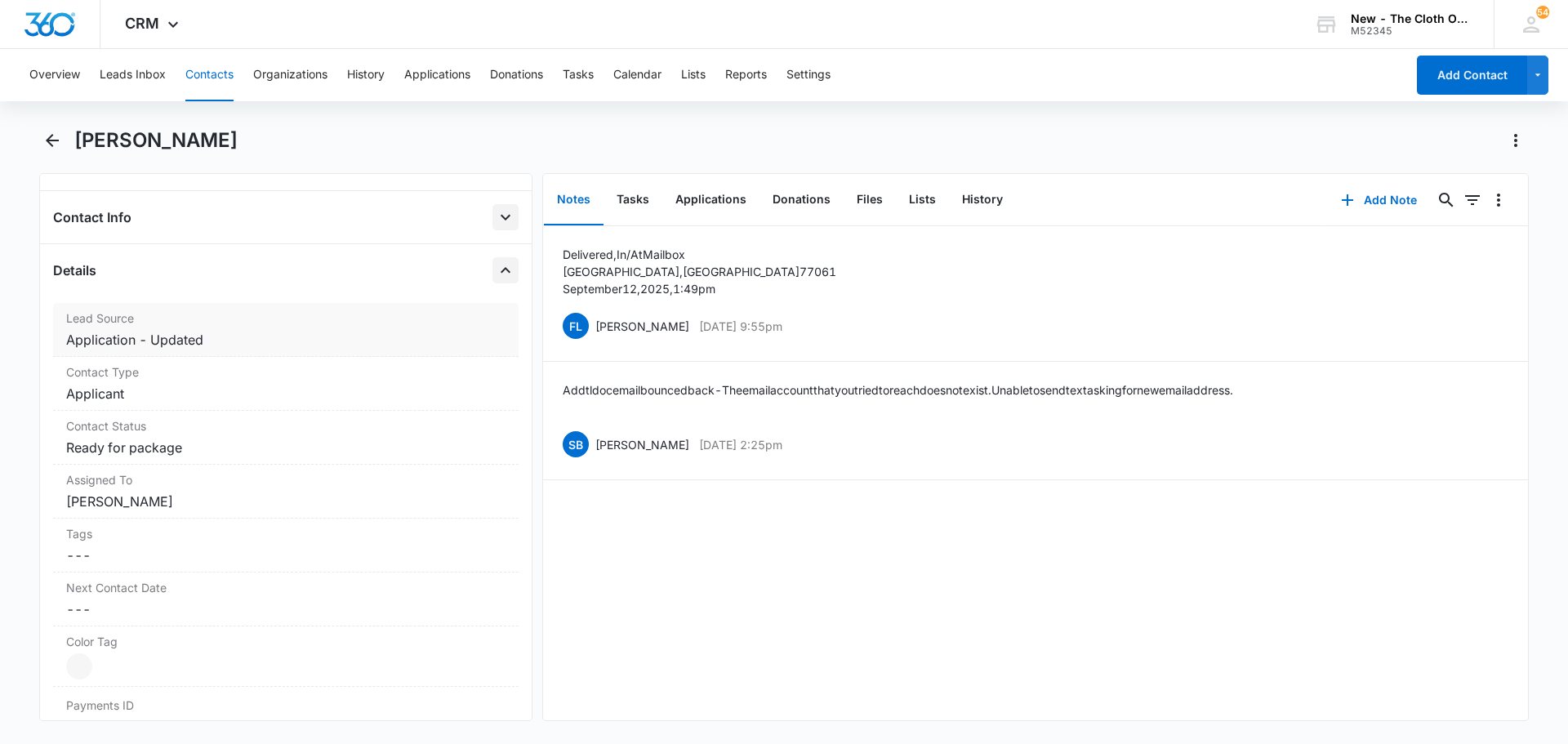
click at [264, 333] on dd "Cancel Save Changes Application - Updated" at bounding box center [285, 339] width 439 height 20
click at [231, 382] on div "Contact Type Cancel Save Changes Applicant" at bounding box center [285, 384] width 465 height 54
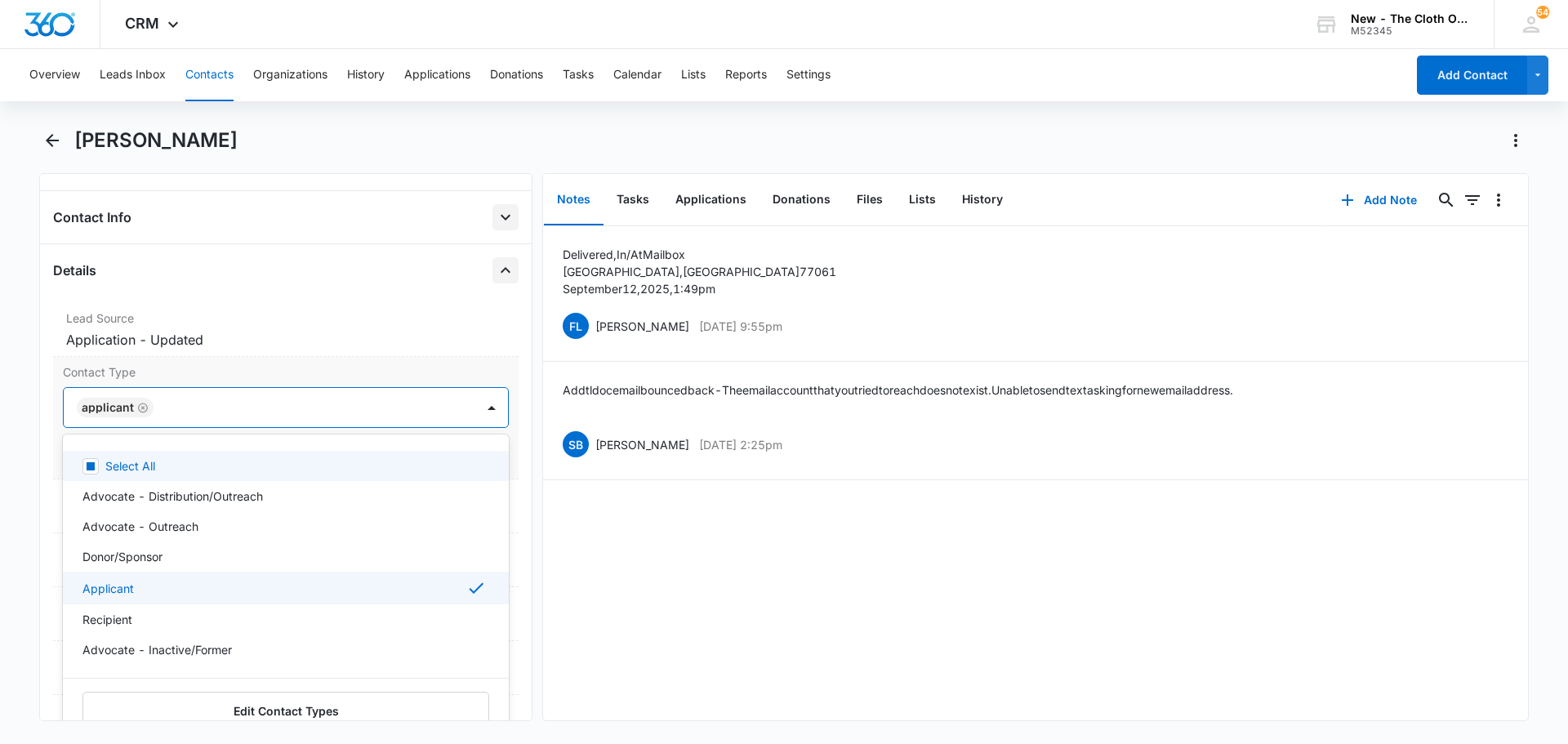
click at [216, 414] on div at bounding box center [307, 407] width 295 height 23
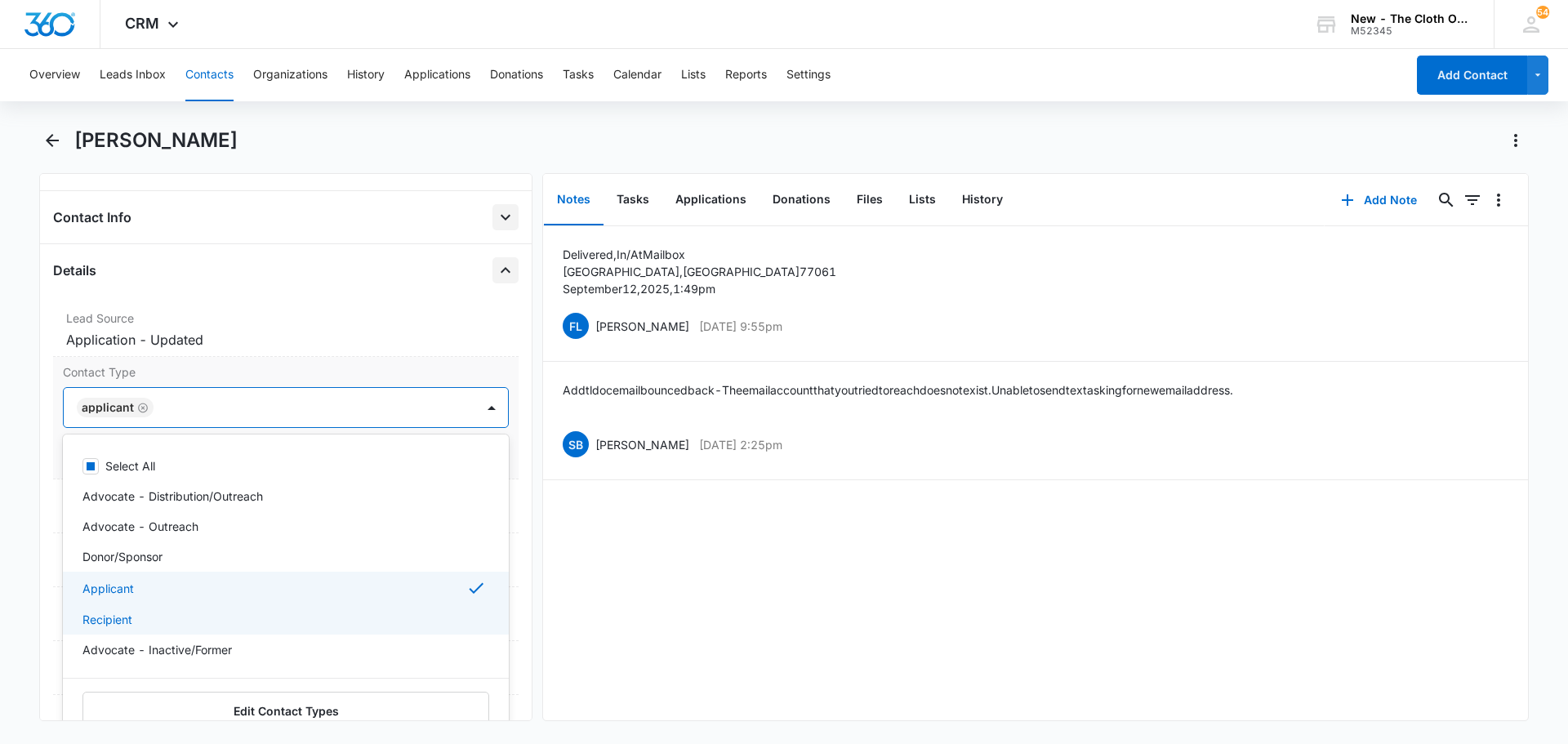
click at [126, 593] on p "Recipient" at bounding box center [108, 620] width 50 height 17
click at [143, 410] on icon "Remove Applicant" at bounding box center [143, 408] width 11 height 12
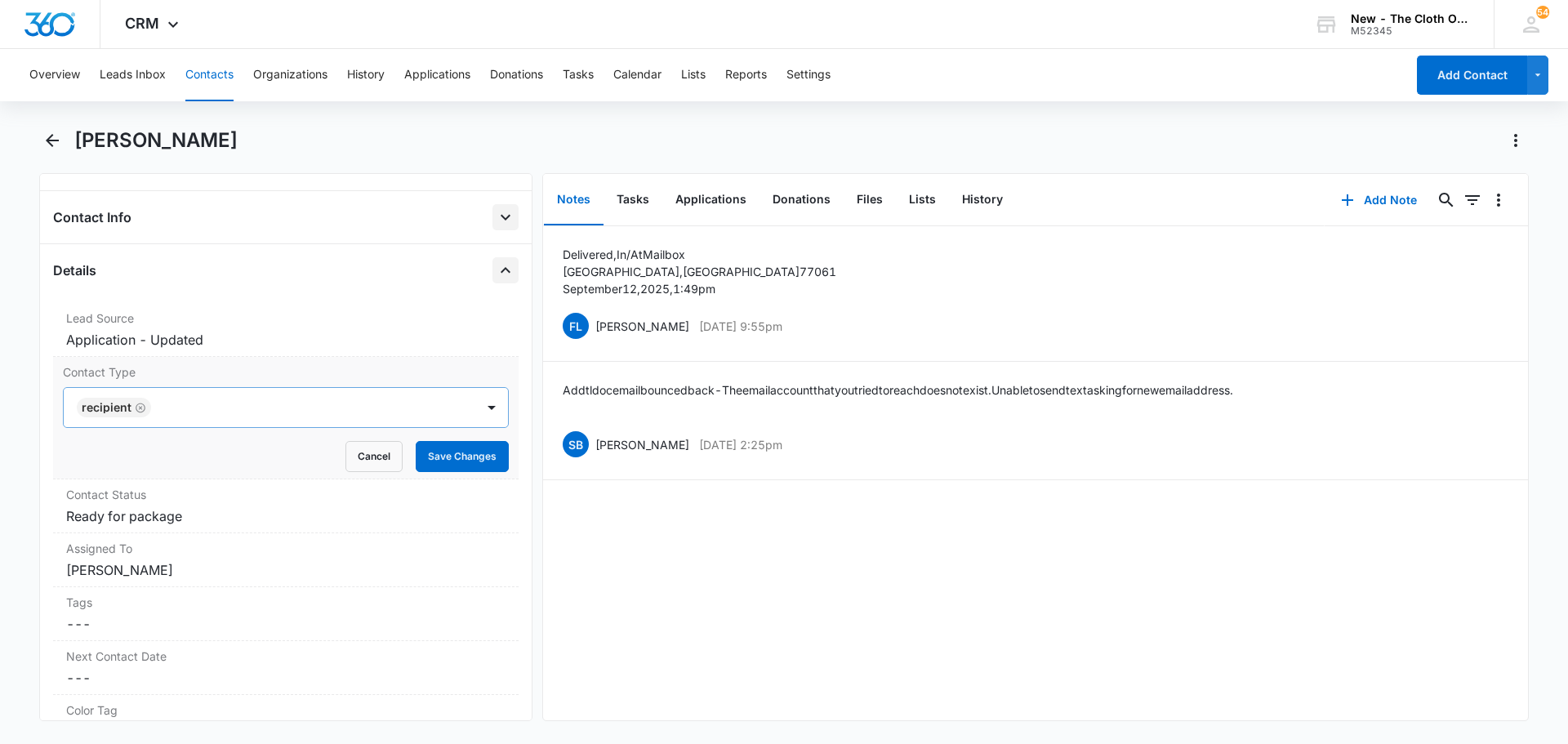
click at [0, 426] on main "[PERSON_NAME] Remove [PERSON_NAME] [PERSON_NAME] Contact Info Name Cancel Save …" at bounding box center [784, 434] width 1568 height 613
click at [421, 468] on button "Save Changes" at bounding box center [463, 456] width 93 height 31
click at [214, 517] on dd "Cancel Save Changes Ready for package" at bounding box center [285, 516] width 439 height 20
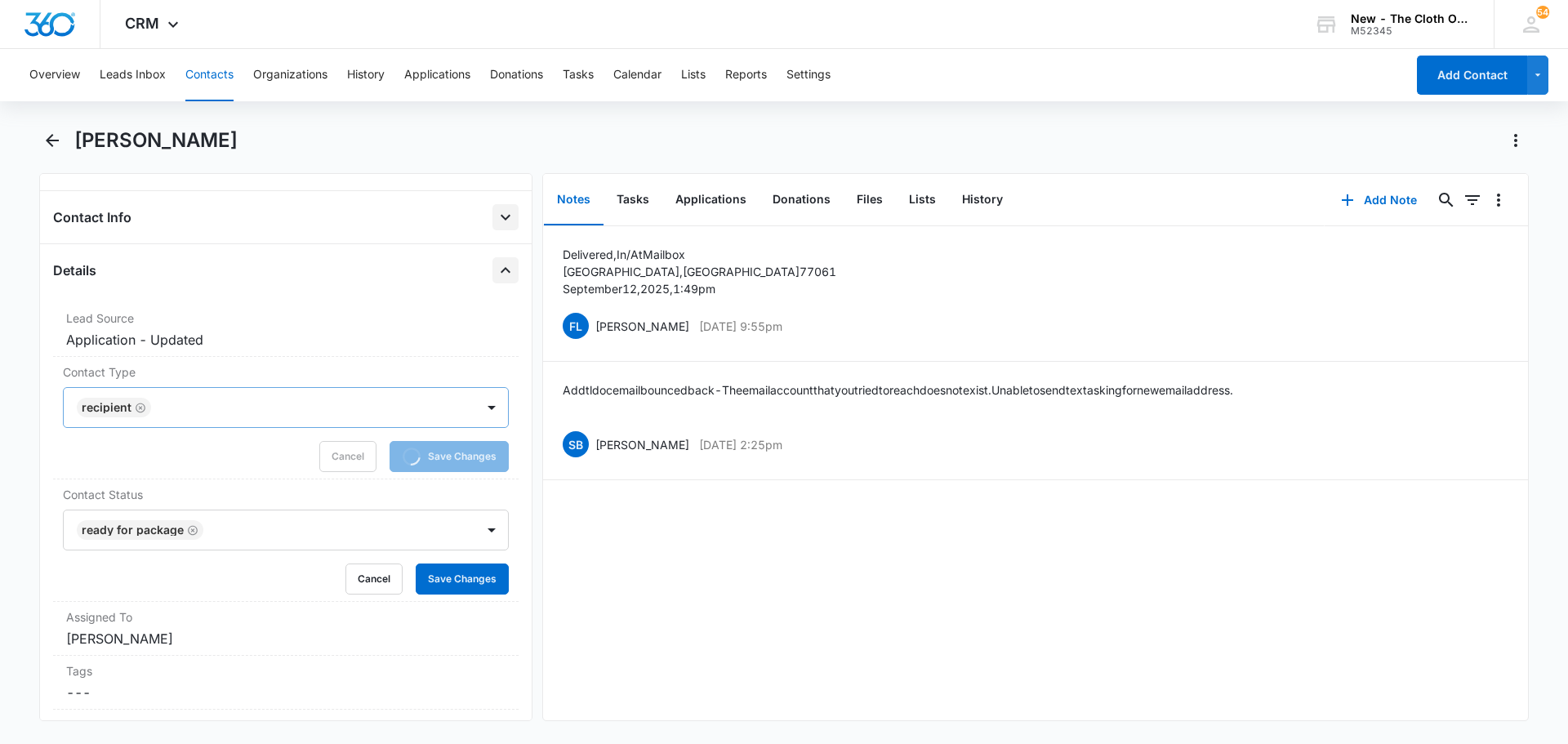
click at [242, 534] on div at bounding box center [331, 529] width 246 height 23
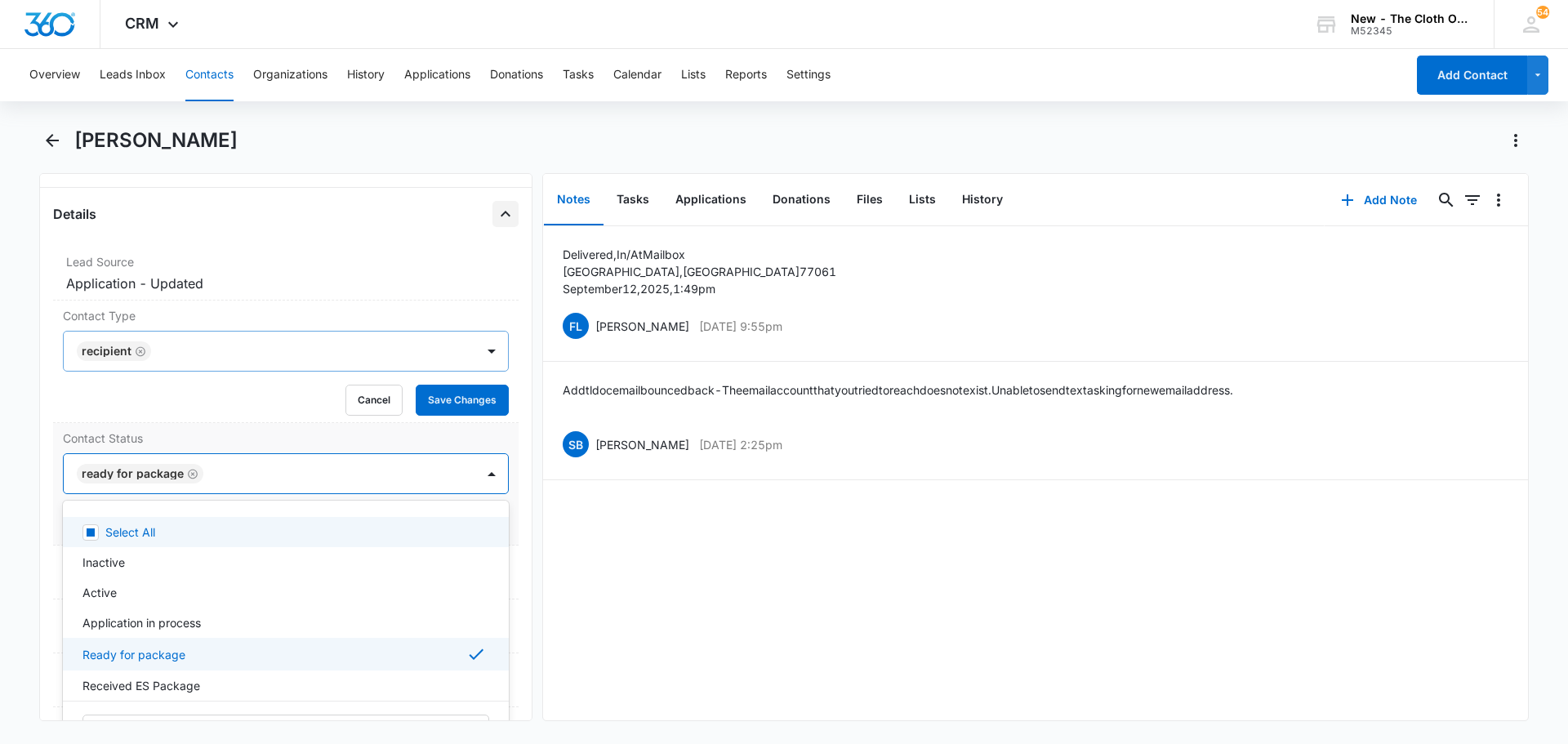
scroll to position [327, 0]
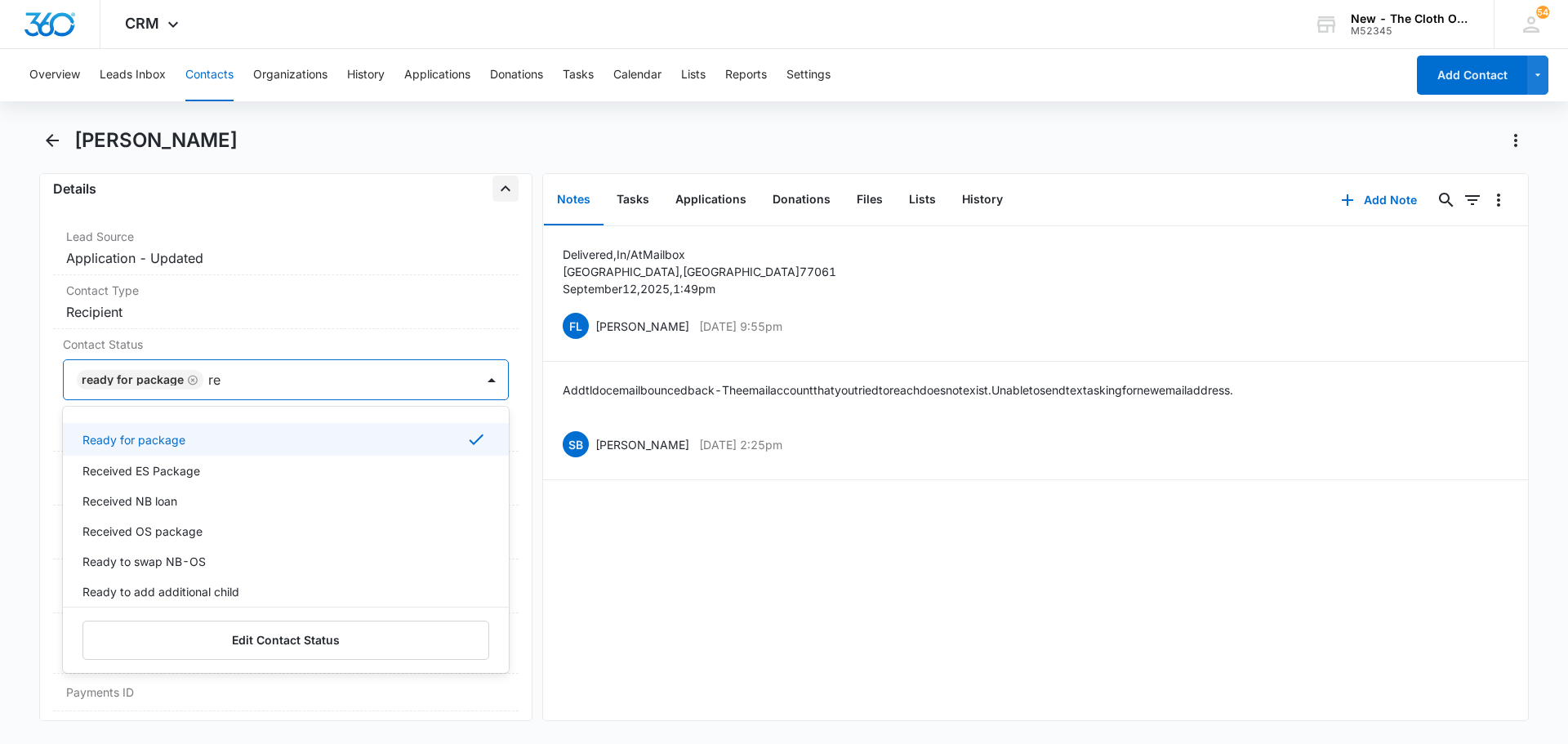
type input "rec"
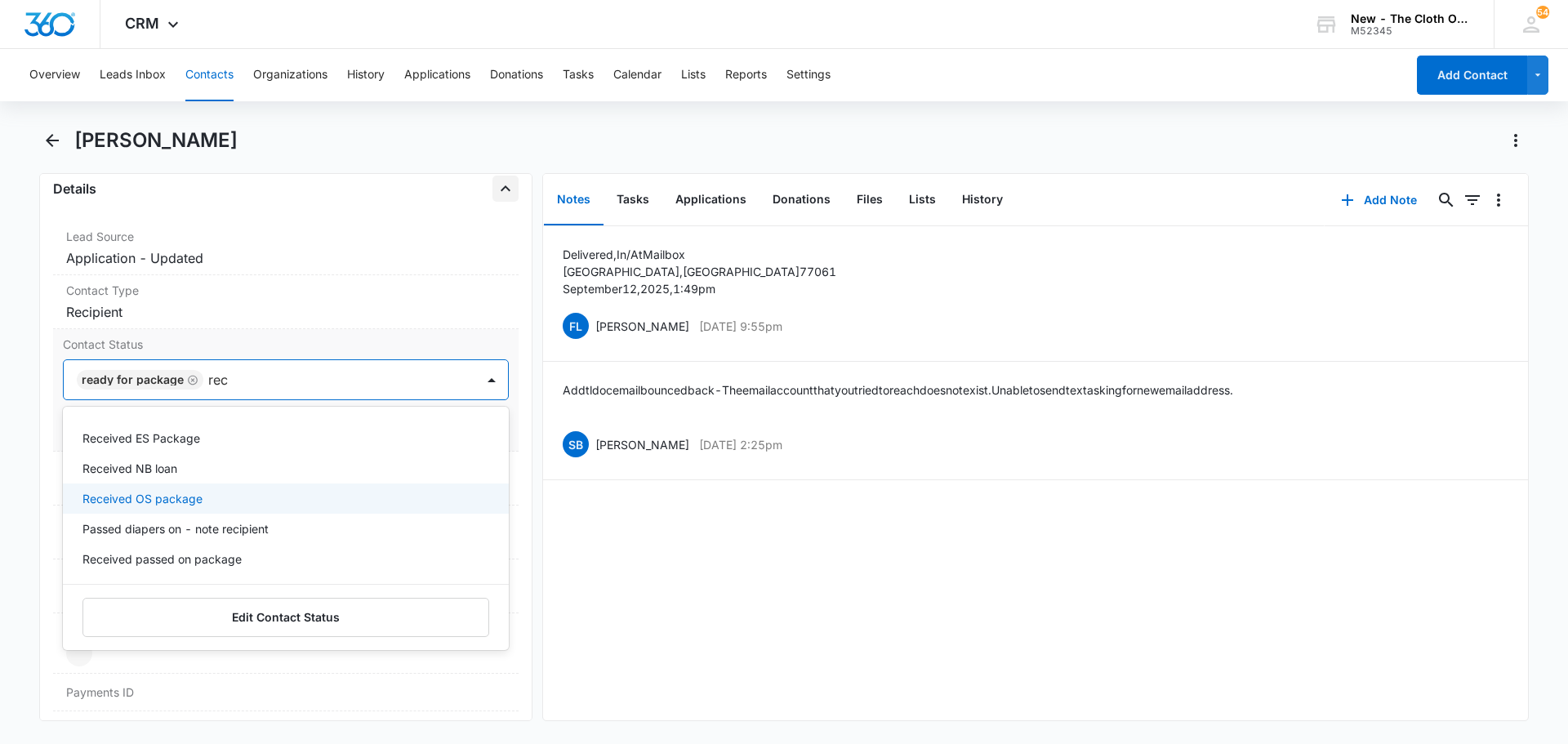
click at [170, 497] on p "Received OS package" at bounding box center [142, 499] width 120 height 17
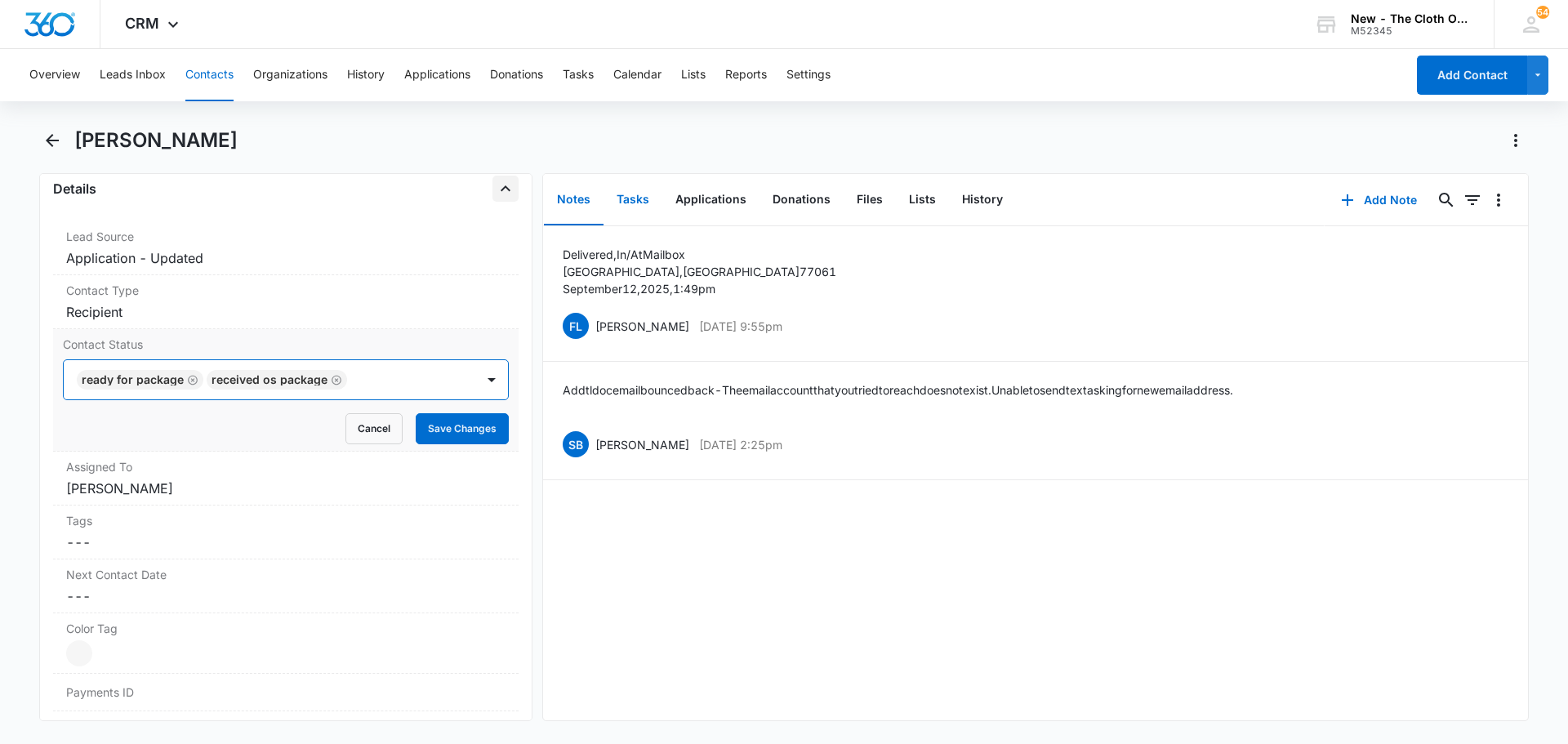
click at [635, 196] on button "Tasks" at bounding box center [633, 200] width 59 height 51
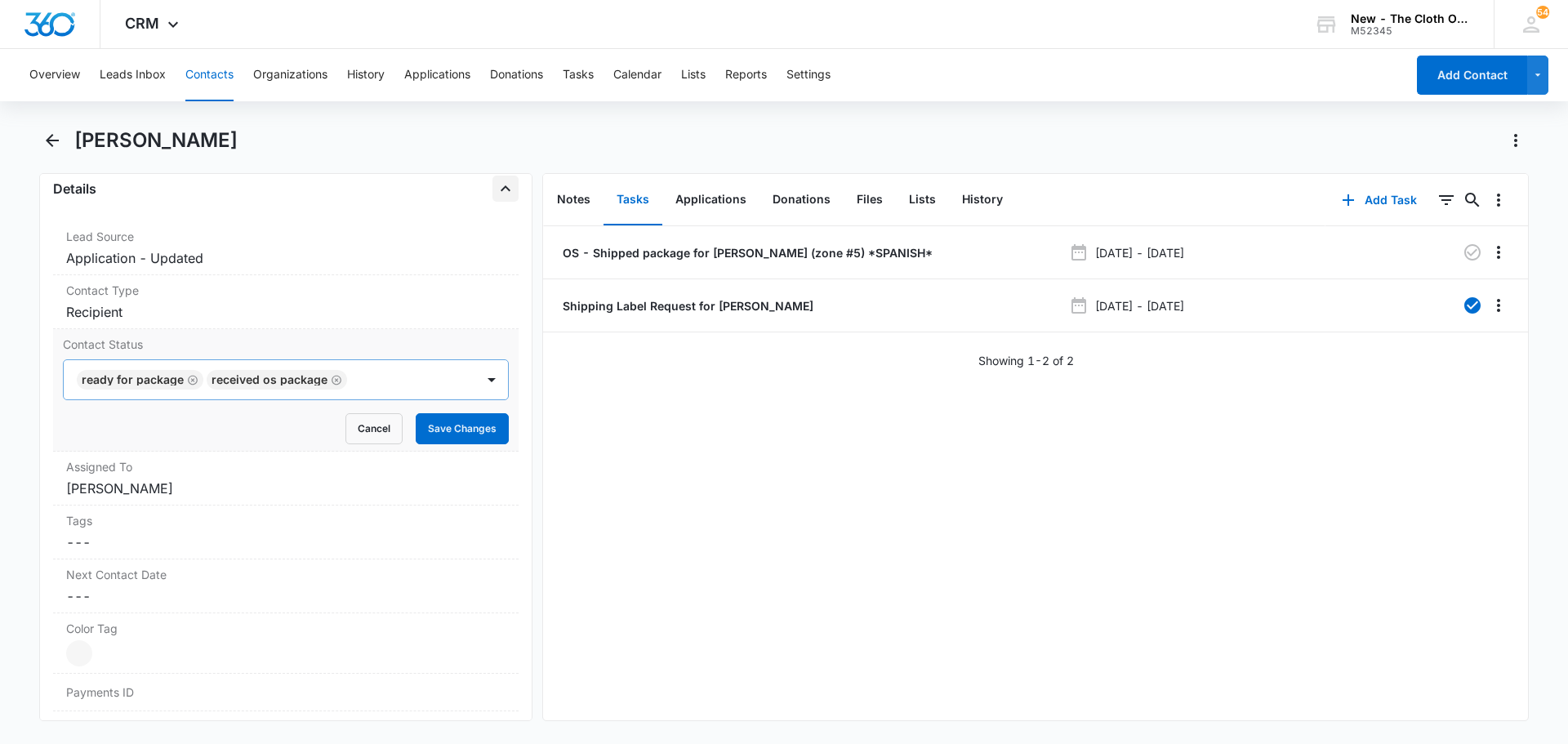
click at [193, 383] on icon "Remove Ready for package" at bounding box center [192, 380] width 11 height 12
click at [456, 429] on button "Save Changes" at bounding box center [463, 428] width 93 height 31
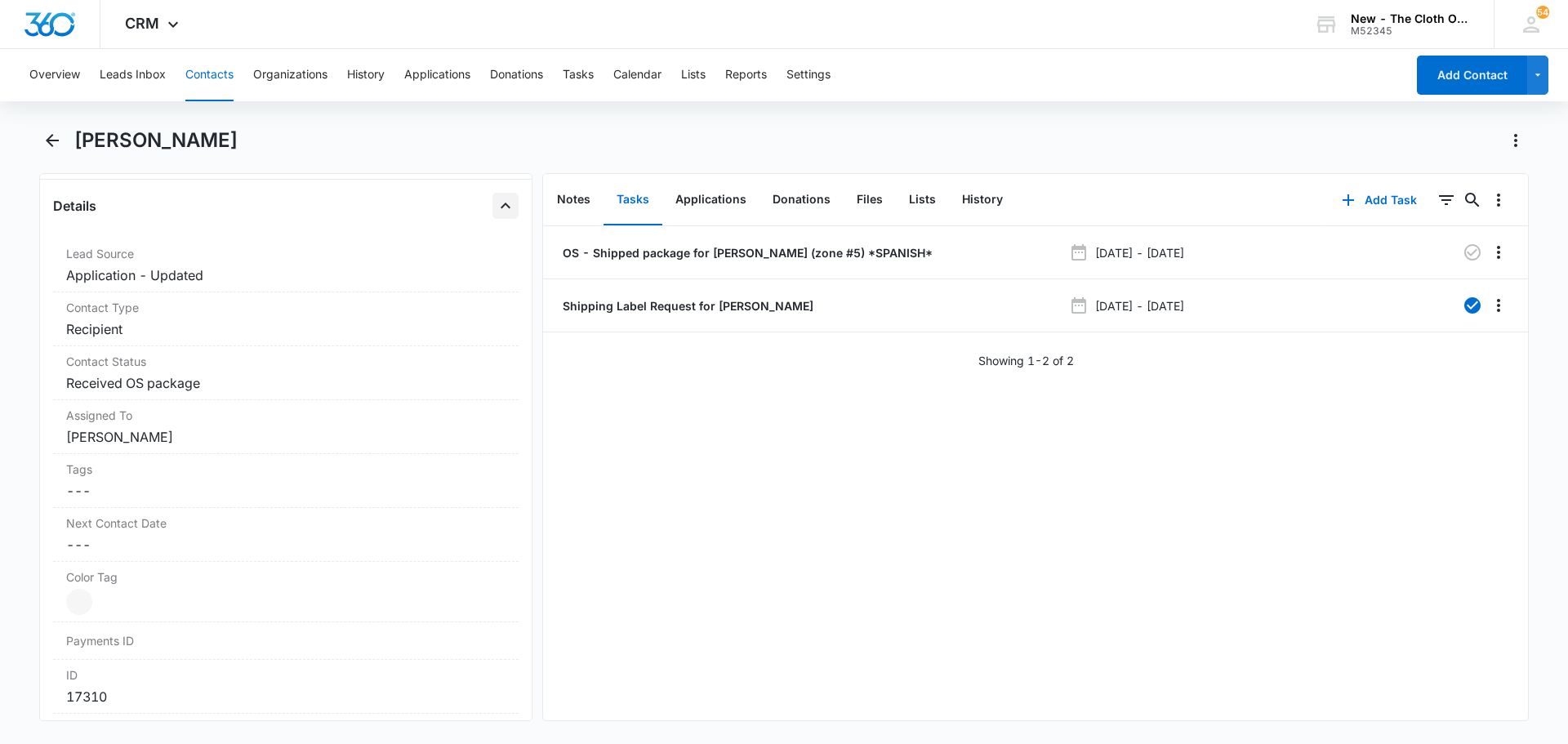
scroll to position [215, 0]
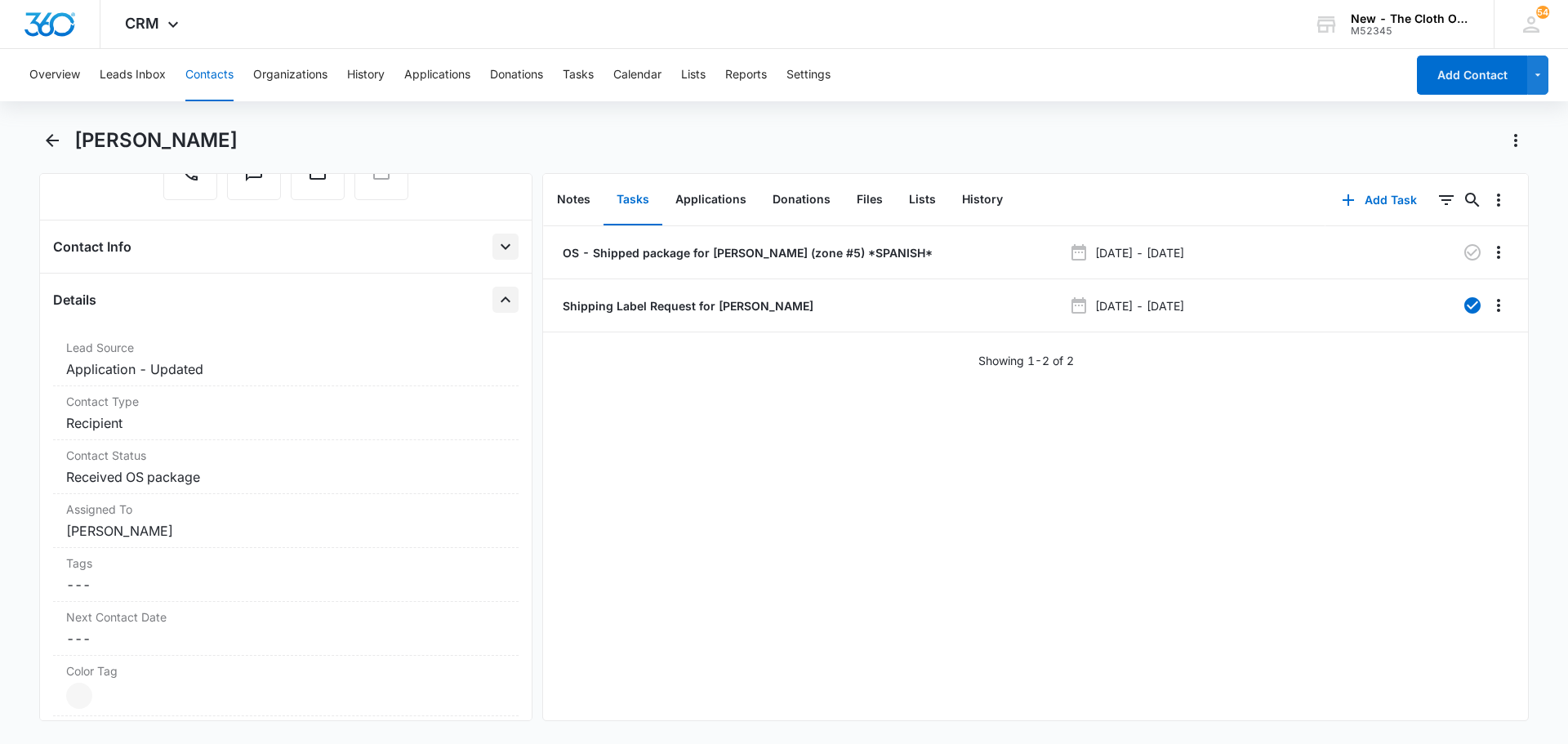
click at [496, 305] on icon "Close" at bounding box center [505, 299] width 20 height 20
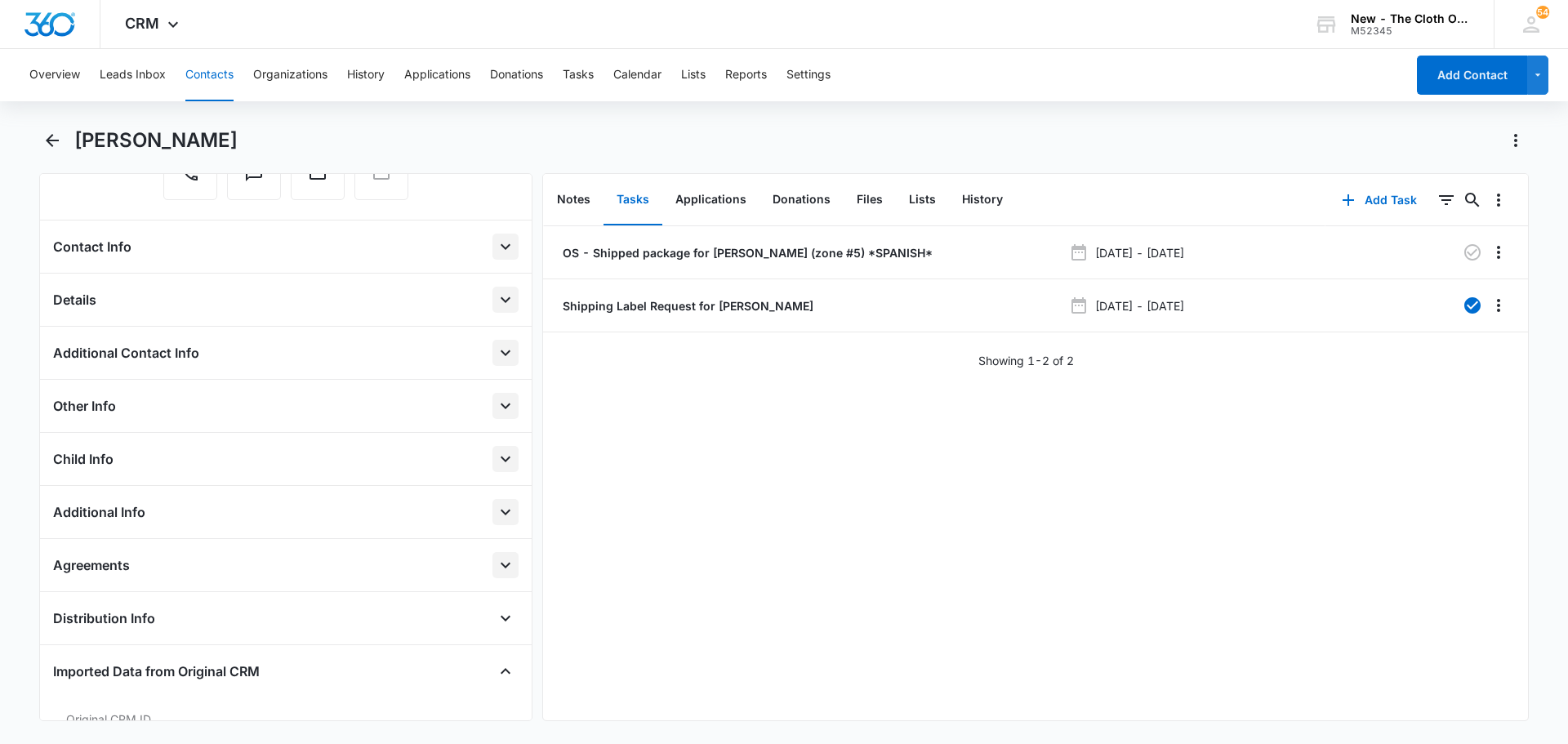
click at [496, 241] on icon "Open" at bounding box center [505, 246] width 20 height 20
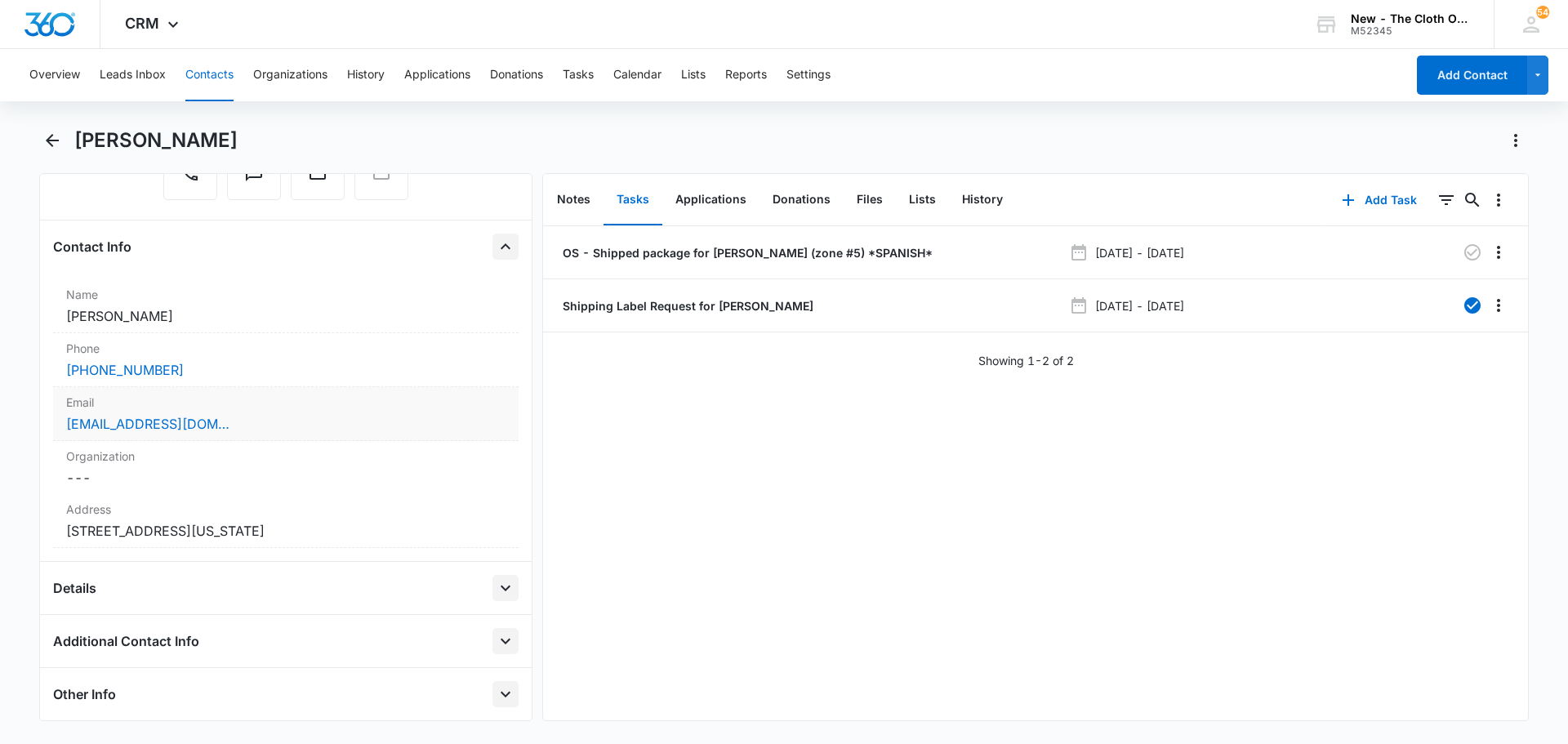
click at [250, 425] on div "[EMAIL_ADDRESS][DOMAIN_NAME]" at bounding box center [285, 424] width 439 height 20
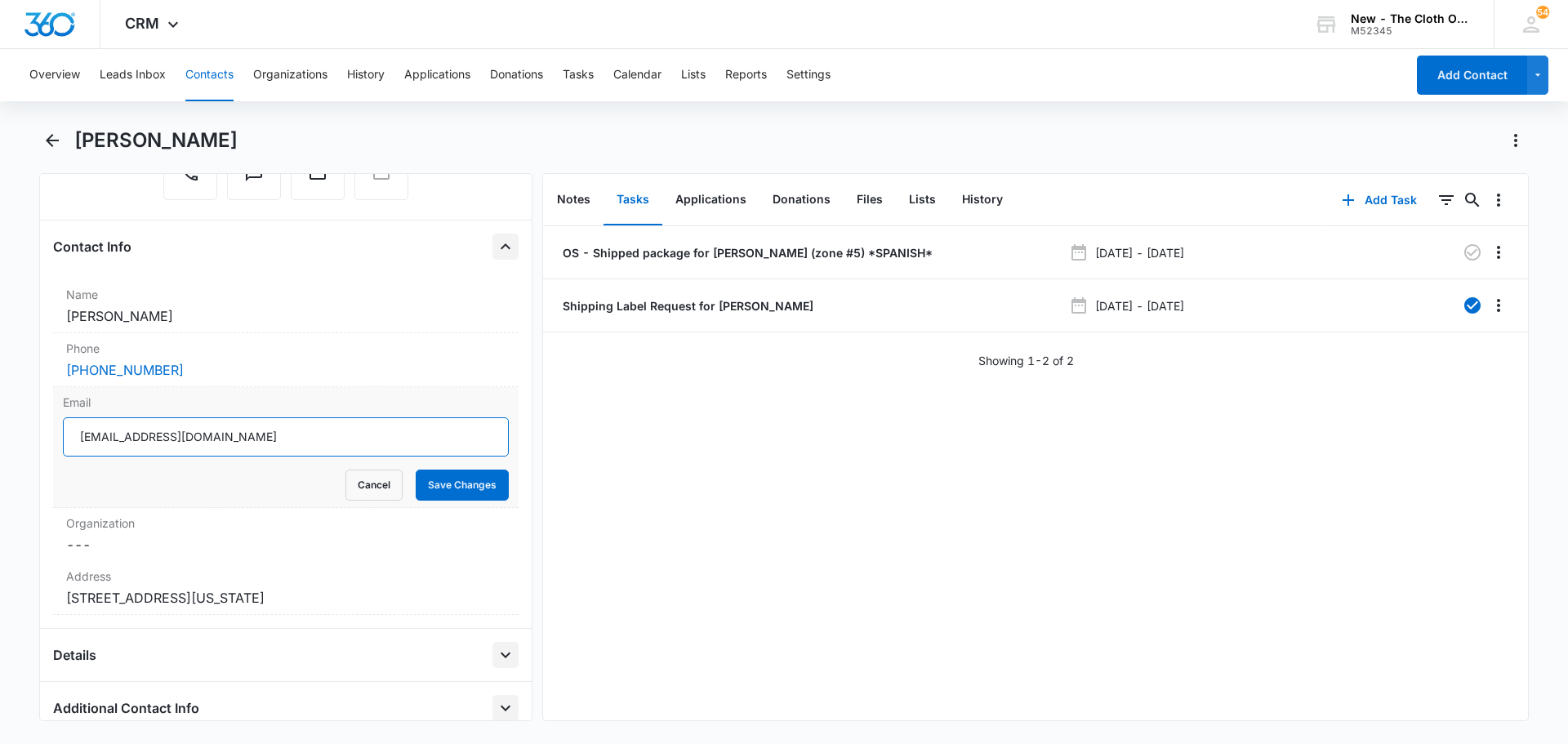
drag, startPoint x: 281, startPoint y: 447, endPoint x: 72, endPoint y: 442, distance: 209.1
click at [72, 442] on input "[EMAIL_ADDRESS][DOMAIN_NAME]" at bounding box center [286, 437] width 446 height 39
click at [346, 482] on button "Cancel" at bounding box center [374, 485] width 58 height 31
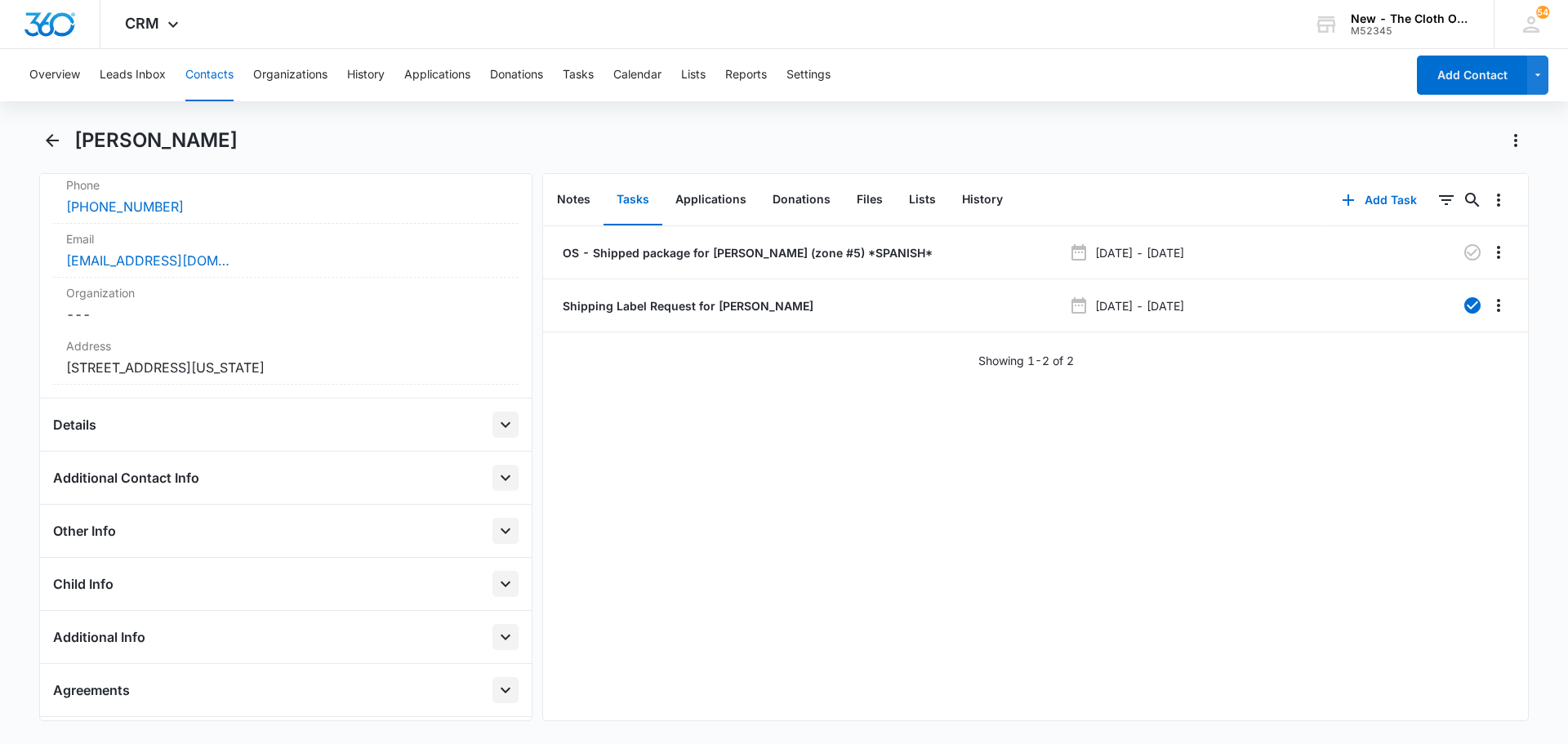
scroll to position [461, 0]
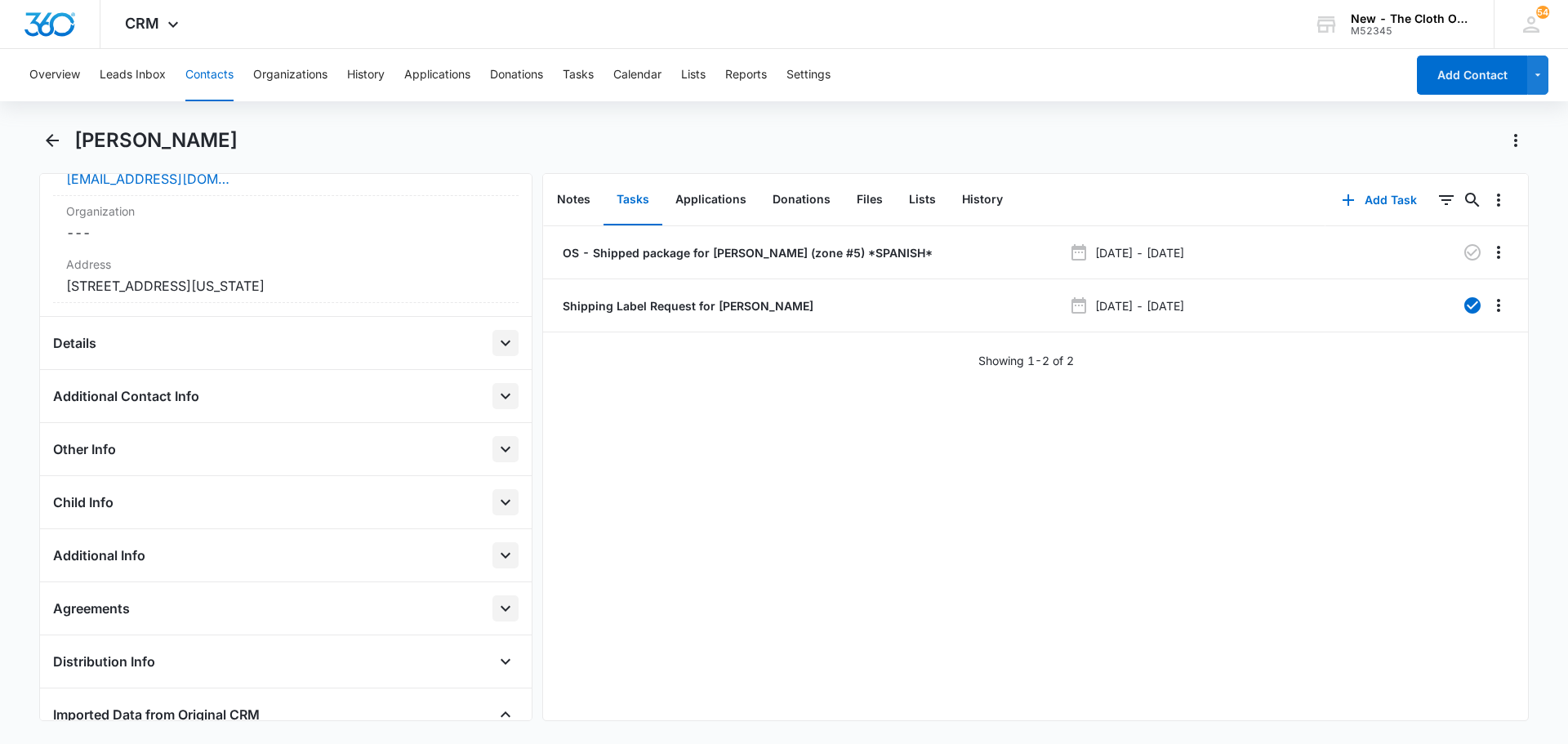
click at [496, 499] on icon "Open" at bounding box center [505, 502] width 20 height 20
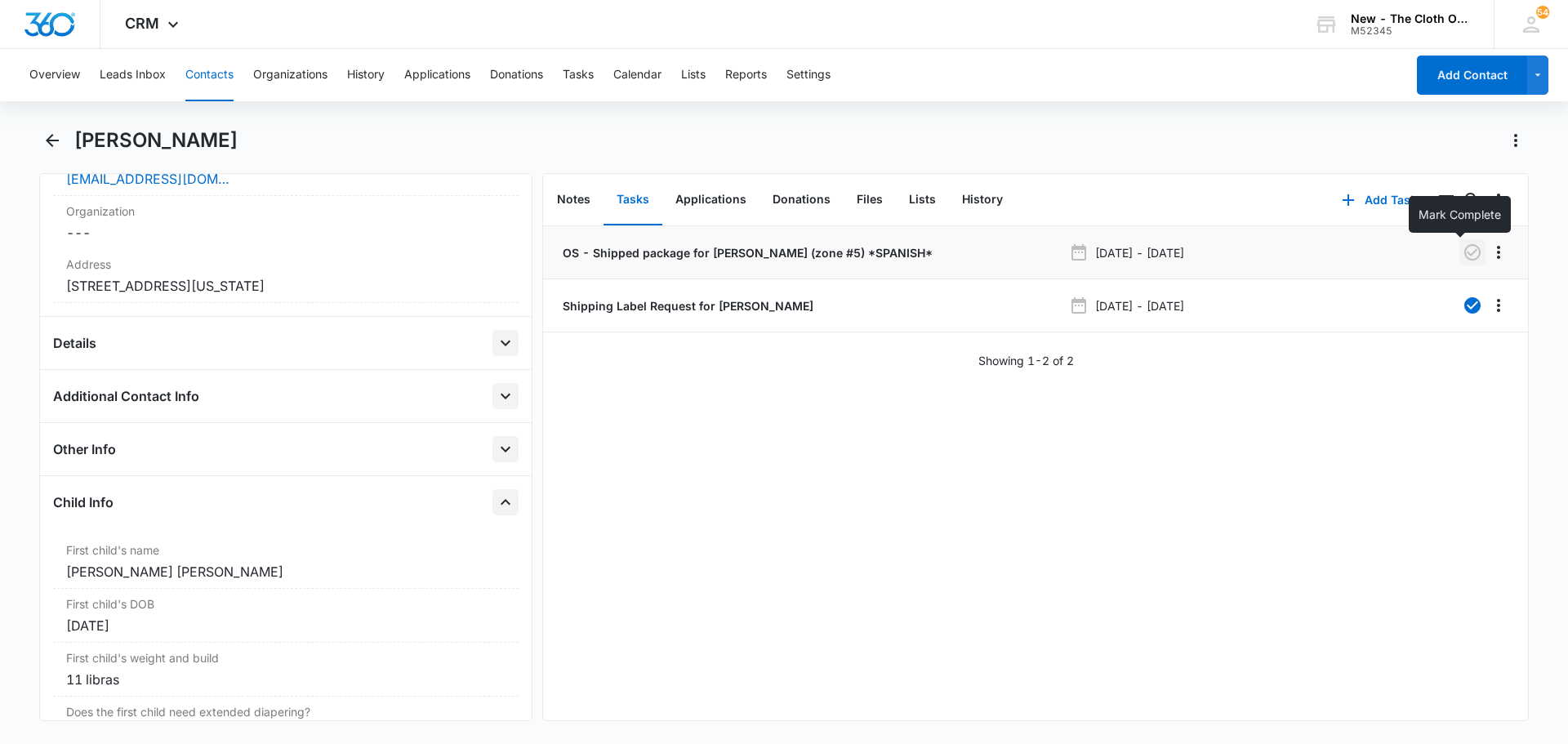
click at [790, 255] on icon "button" at bounding box center [1473, 253] width 17 height 17
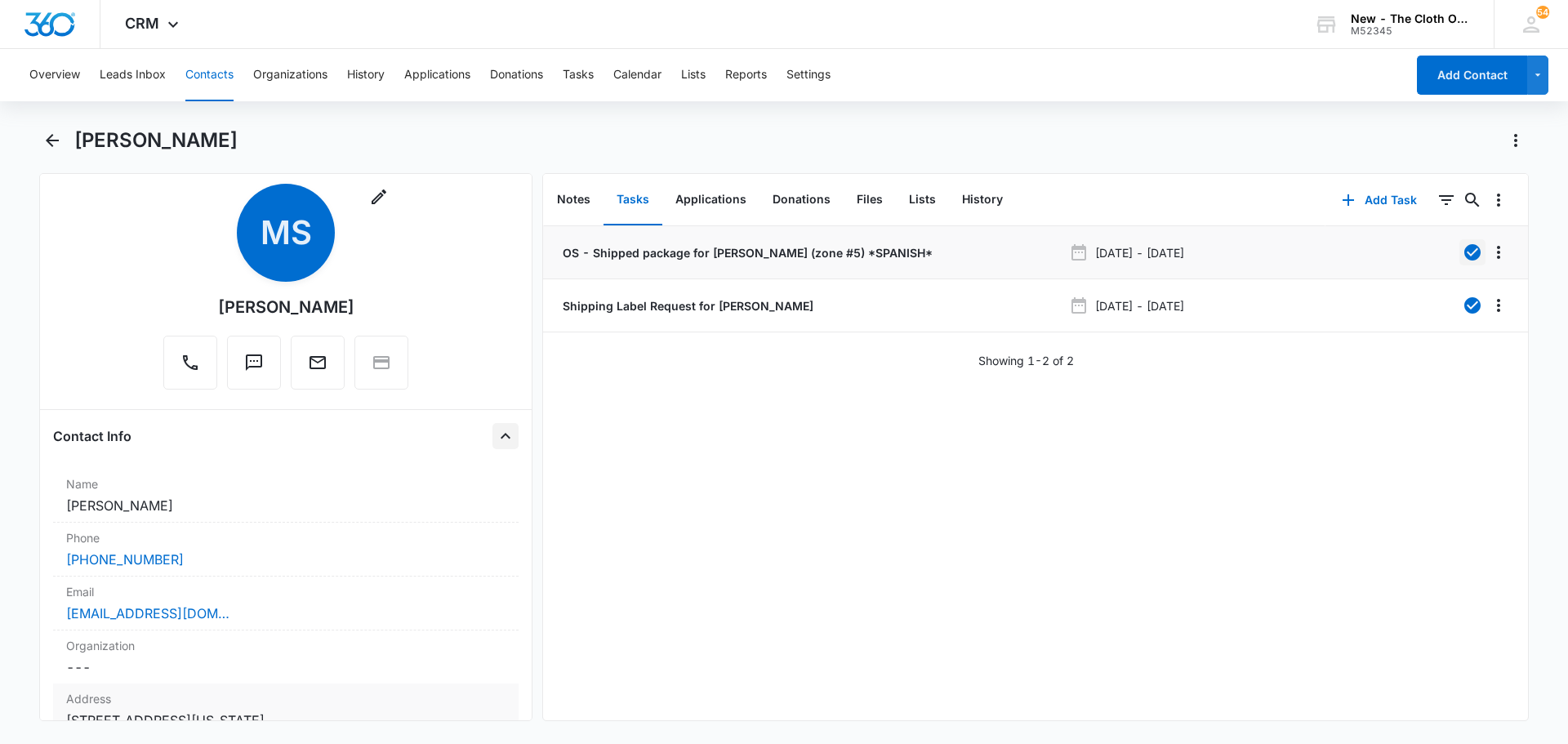
scroll to position [0, 0]
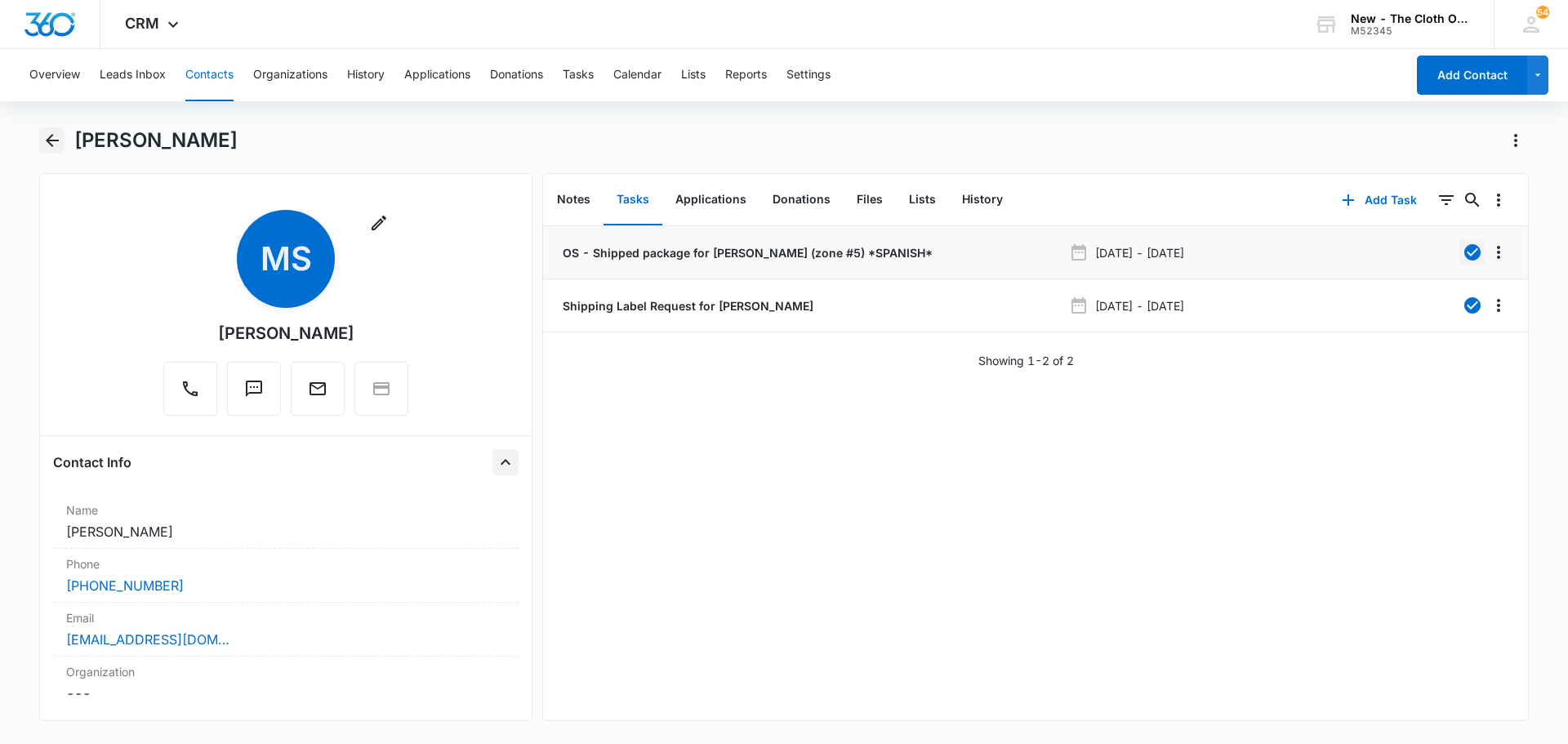
click at [44, 136] on icon "Back" at bounding box center [52, 140] width 20 height 20
